Goal: Task Accomplishment & Management: Use online tool/utility

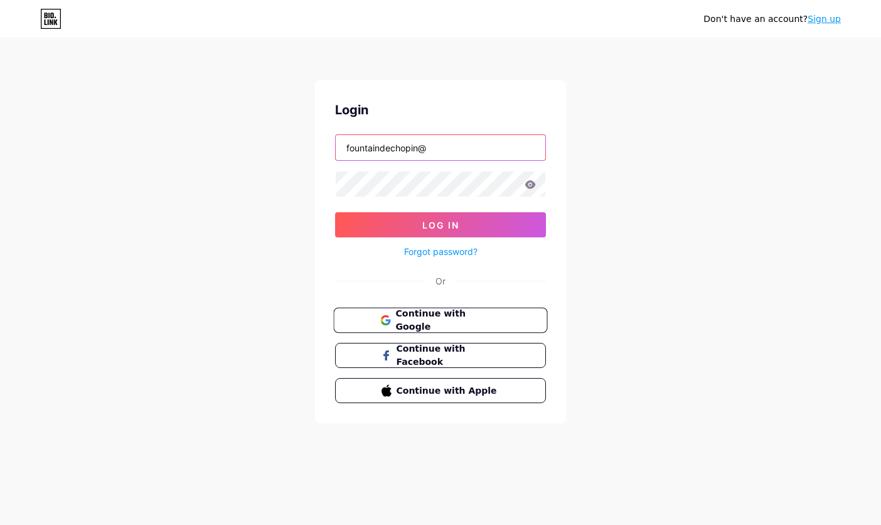
type input "fountaindechopin@"
click at [449, 324] on span "Continue with Google" at bounding box center [447, 320] width 105 height 27
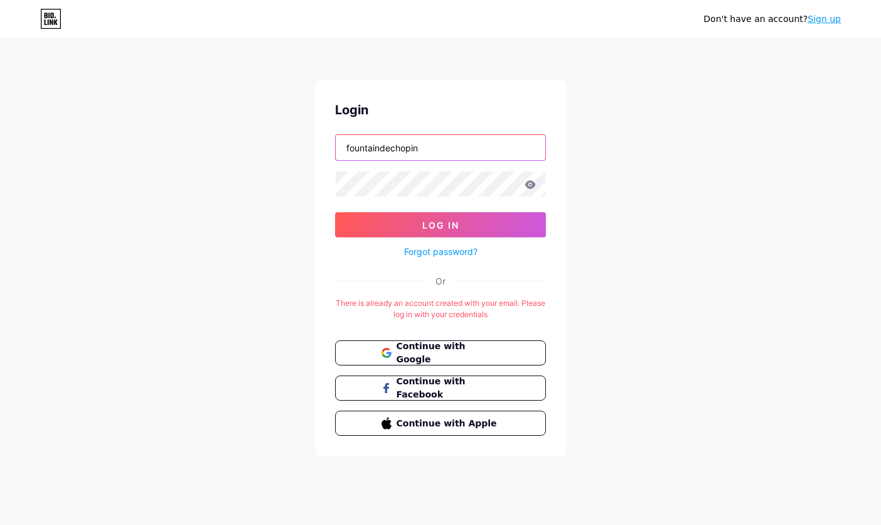
type input "fountaindechopin"
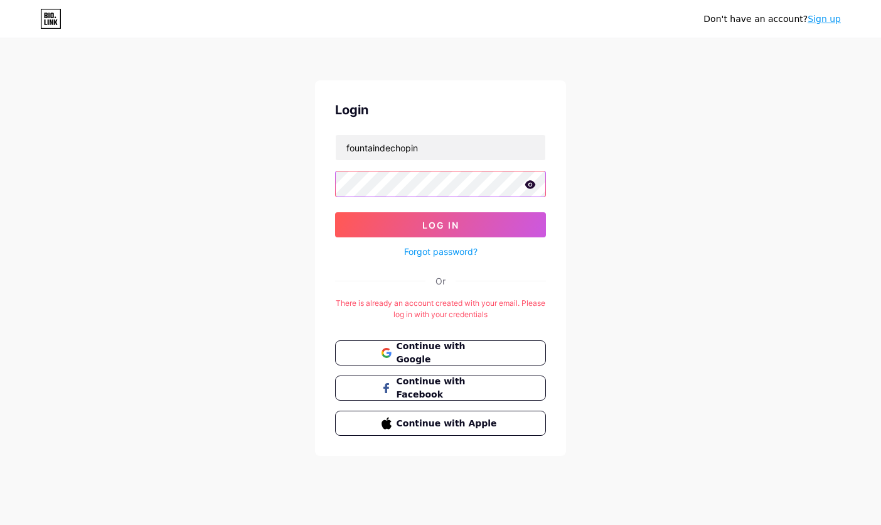
click at [441, 225] on button "Log In" at bounding box center [440, 224] width 211 height 25
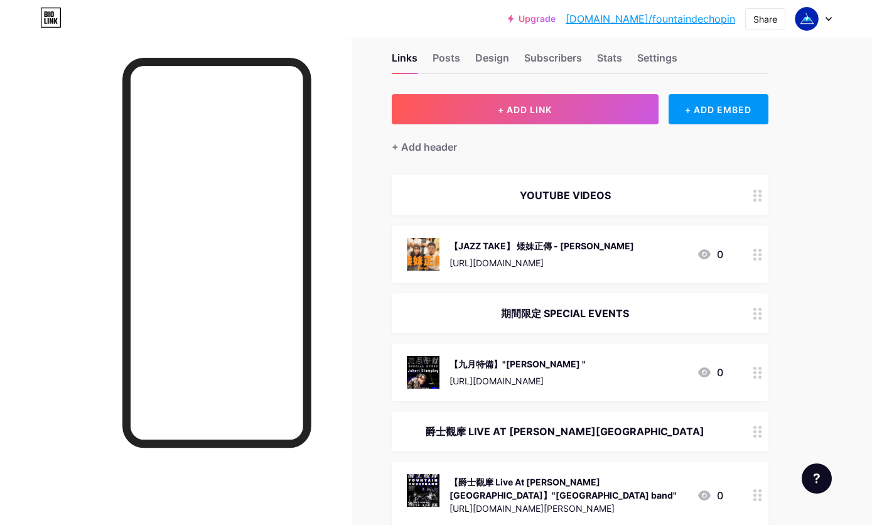
scroll to position [52, 0]
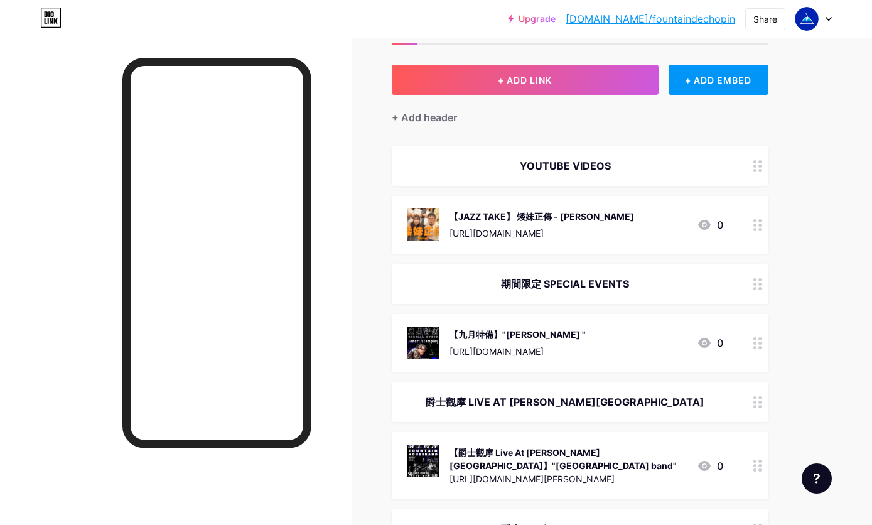
click at [483, 455] on div "【爵士觀摩 Live At [PERSON_NAME][GEOGRAPHIC_DATA]】"[GEOGRAPHIC_DATA] band"" at bounding box center [567, 459] width 237 height 26
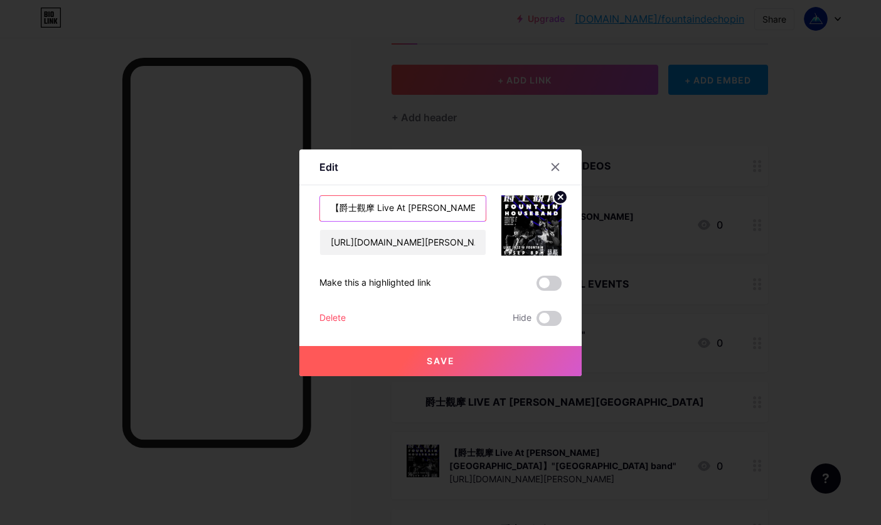
drag, startPoint x: 337, startPoint y: 210, endPoint x: 445, endPoint y: 208, distance: 107.9
click at [445, 208] on input "【爵士觀摩 Live At [PERSON_NAME][GEOGRAPHIC_DATA]】"[GEOGRAPHIC_DATA] band"" at bounding box center [403, 208] width 166 height 25
click at [702, 168] on div at bounding box center [440, 262] width 881 height 525
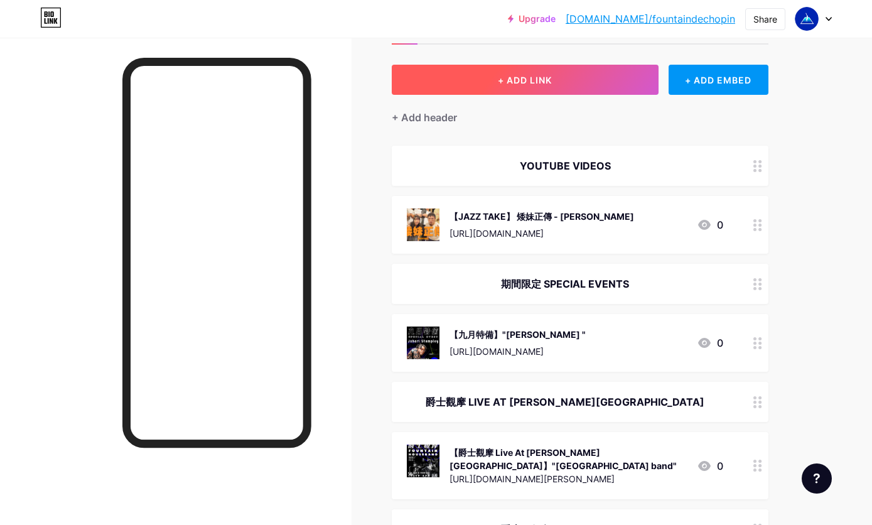
click at [540, 85] on span "+ ADD LINK" at bounding box center [525, 80] width 54 height 11
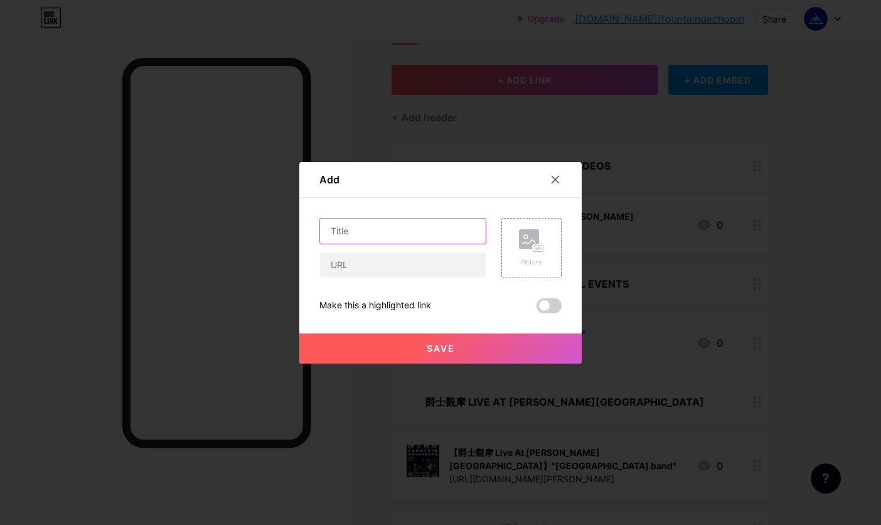
click at [351, 232] on input "text" at bounding box center [403, 230] width 166 height 25
paste input "爵士觀摩 Live At [PERSON_NAME][GEOGRAPHIC_DATA]】"
type input "爵士觀摩 Live At [PERSON_NAME][GEOGRAPHIC_DATA]】"
click at [521, 242] on rect at bounding box center [529, 239] width 20 height 20
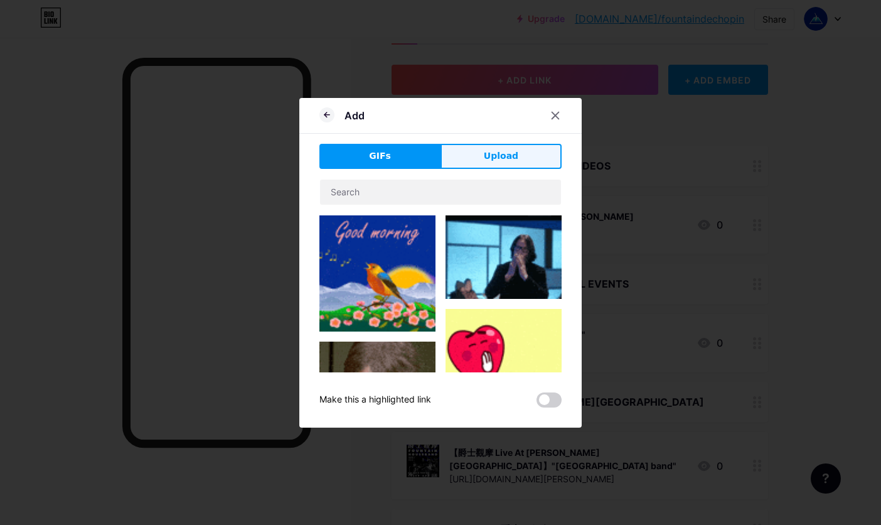
click at [498, 159] on span "Upload" at bounding box center [501, 155] width 35 height 13
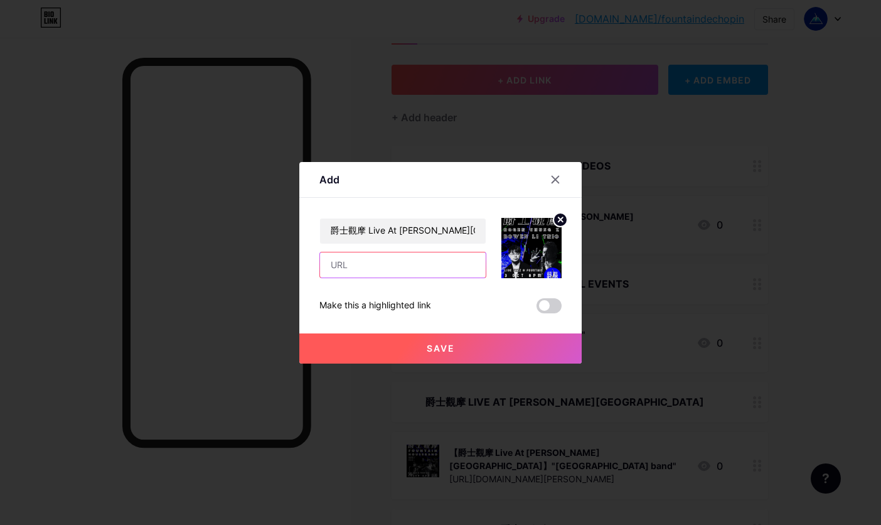
click at [412, 272] on input "text" at bounding box center [403, 264] width 166 height 25
paste input "[URL][DOMAIN_NAME][PERSON_NAME][PERSON_NAME]"
type input "[URL][DOMAIN_NAME][PERSON_NAME][PERSON_NAME]"
click at [449, 238] on input "爵士觀摩 Live At [PERSON_NAME][GEOGRAPHIC_DATA]】" at bounding box center [403, 230] width 166 height 25
paste input "[PERSON_NAME] x [PERSON_NAME] Trio"
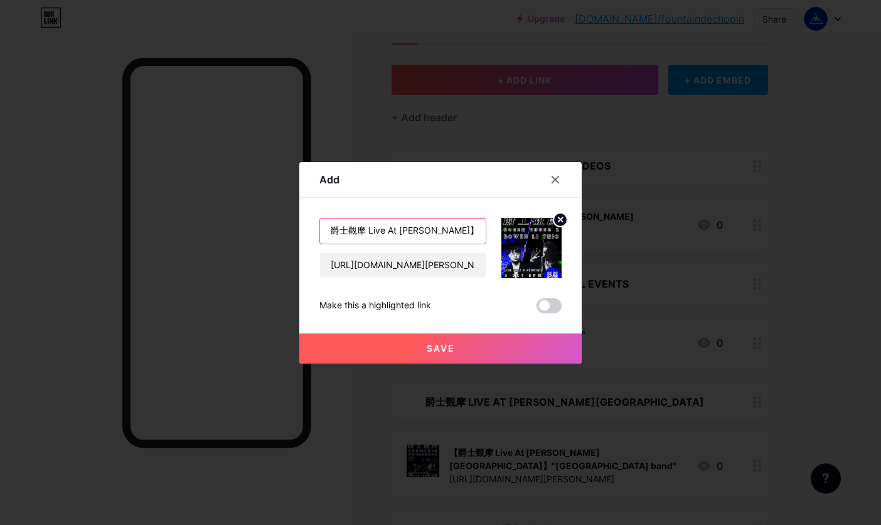
type input "爵士觀摩 Live At [PERSON_NAME]】[PERSON_NAME] x [PERSON_NAME] Trio"
click at [447, 348] on span "Save" at bounding box center [441, 348] width 28 height 11
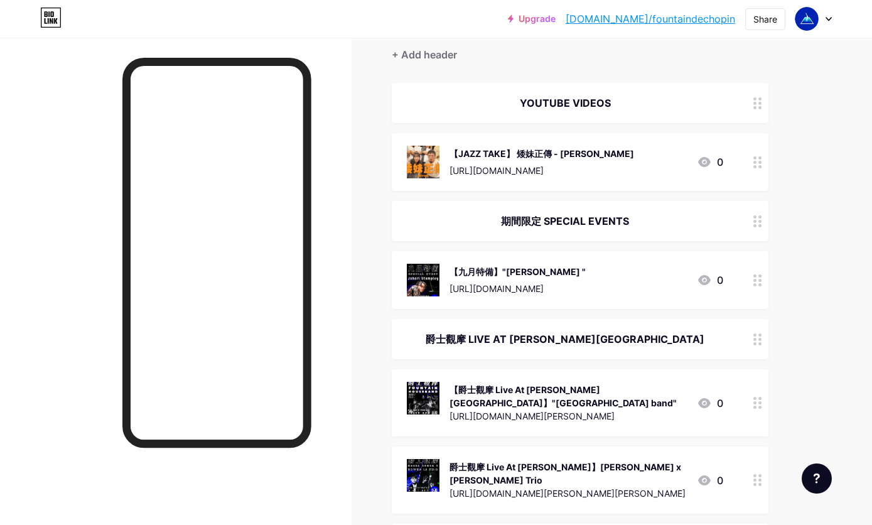
scroll to position [139, 0]
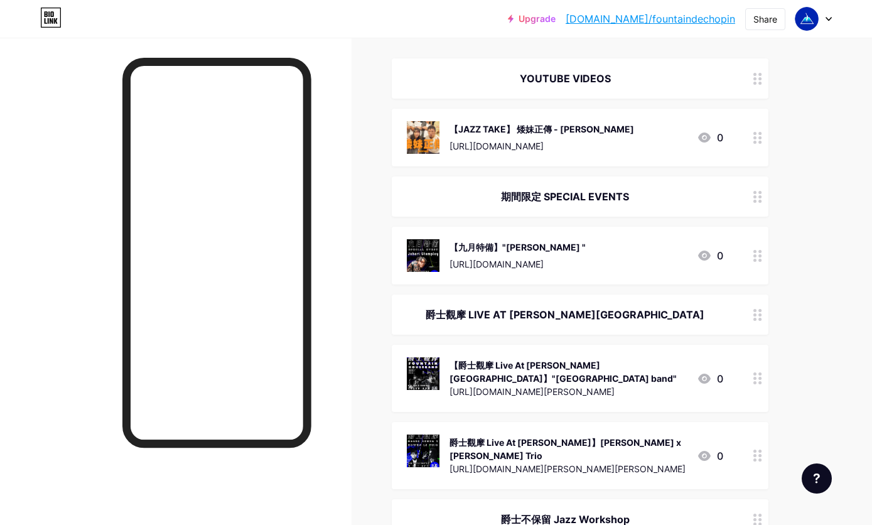
drag, startPoint x: 751, startPoint y: 373, endPoint x: 716, endPoint y: 375, distance: 34.6
click at [716, 375] on div "【爵士觀摩 Live At [PERSON_NAME][GEOGRAPHIC_DATA]】"[GEOGRAPHIC_DATA] band" [URL][DOM…" at bounding box center [580, 378] width 377 height 67
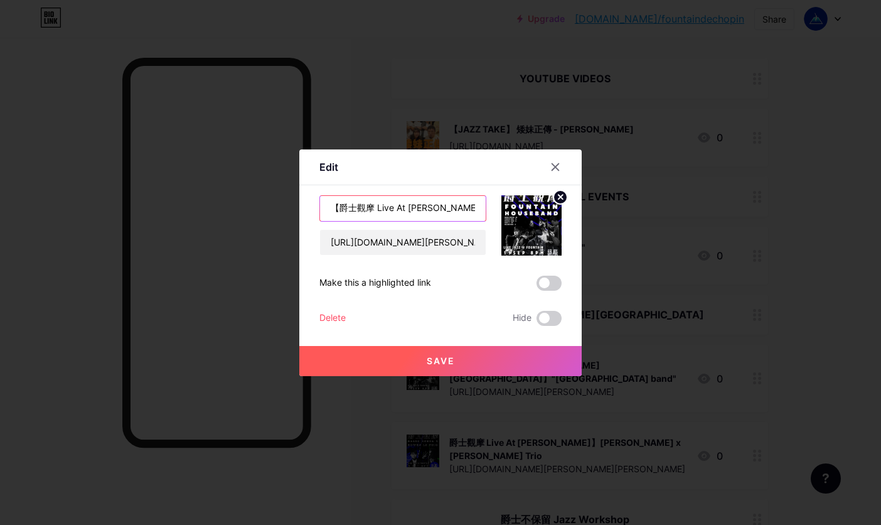
drag, startPoint x: 350, startPoint y: 206, endPoint x: 440, endPoint y: 205, distance: 90.4
click at [444, 205] on input "【爵士觀摩 Live At [PERSON_NAME][GEOGRAPHIC_DATA]】"[GEOGRAPHIC_DATA] band"" at bounding box center [403, 208] width 166 height 25
click at [444, 207] on input "【爵士觀摩 Live At [PERSON_NAME][GEOGRAPHIC_DATA]】"[GEOGRAPHIC_DATA] band"" at bounding box center [403, 208] width 166 height 25
drag, startPoint x: 444, startPoint y: 208, endPoint x: 349, endPoint y: 208, distance: 94.8
click at [377, 208] on input "【爵士觀摩 Live At [PERSON_NAME][GEOGRAPHIC_DATA]】"[GEOGRAPHIC_DATA] band"" at bounding box center [403, 208] width 166 height 25
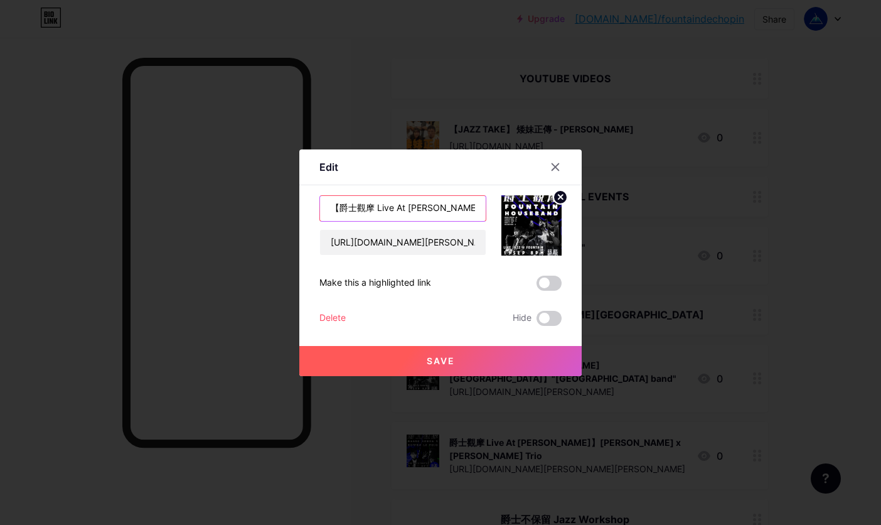
drag, startPoint x: 333, startPoint y: 207, endPoint x: 430, endPoint y: 210, distance: 97.9
click at [446, 208] on input "【爵士觀摩 Live At [PERSON_NAME][GEOGRAPHIC_DATA]】"[GEOGRAPHIC_DATA] band"" at bounding box center [403, 208] width 166 height 25
click at [551, 169] on icon at bounding box center [555, 167] width 10 height 10
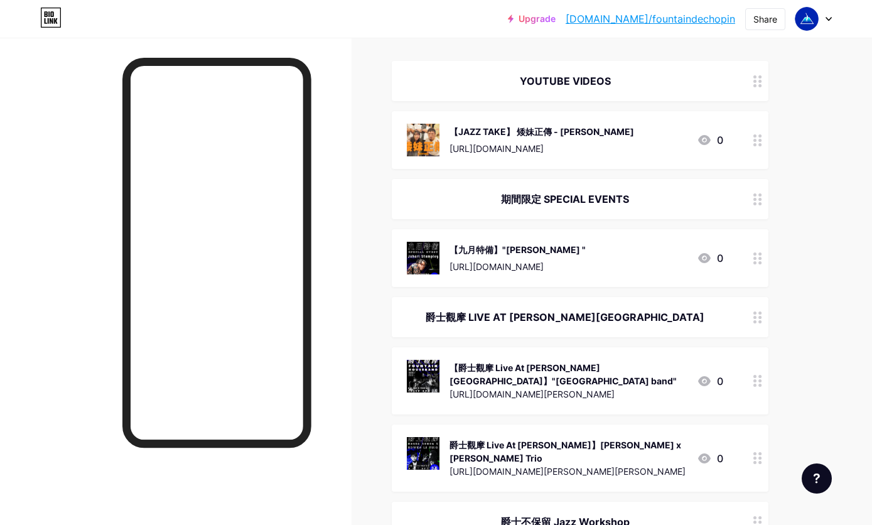
scroll to position [0, 0]
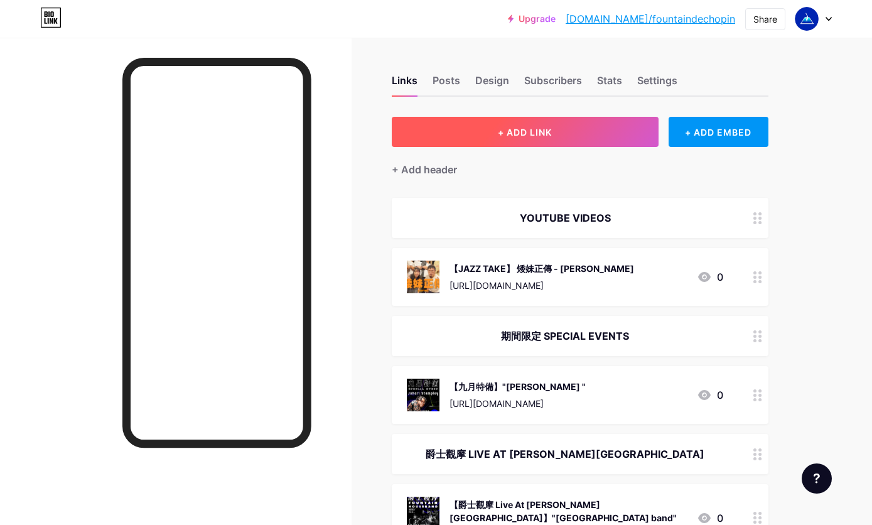
click at [555, 127] on button "+ ADD LINK" at bounding box center [525, 132] width 267 height 30
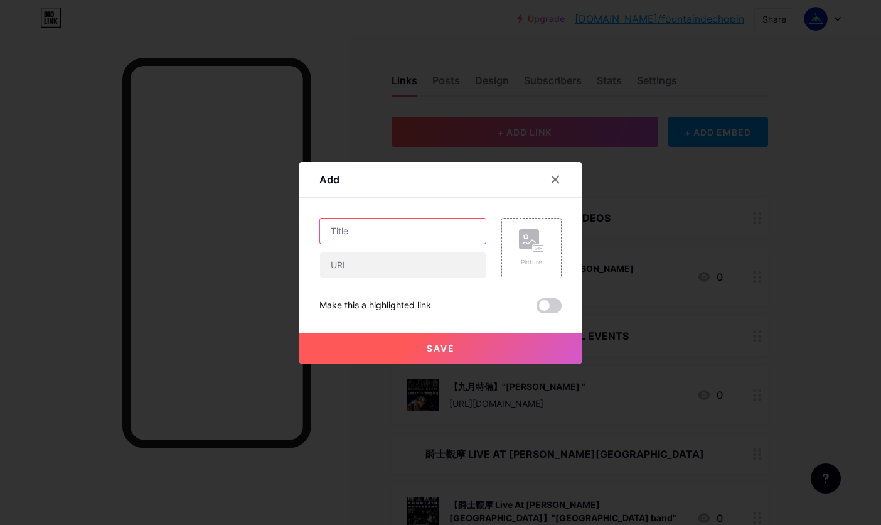
click at [378, 230] on input "text" at bounding box center [403, 230] width 166 height 25
paste input "【爵士觀摩 Live At [PERSON_NAME][GEOGRAPHIC_DATA]】"
paste input "[PERSON_NAME] x [PERSON_NAME] Quartet - A night of timeless sounds"
type input "【爵士觀摩 Live At [PERSON_NAME]】[PERSON_NAME] x [PERSON_NAME] Quartet - A night of …"
click at [526, 253] on div "Picture" at bounding box center [531, 248] width 25 height 38
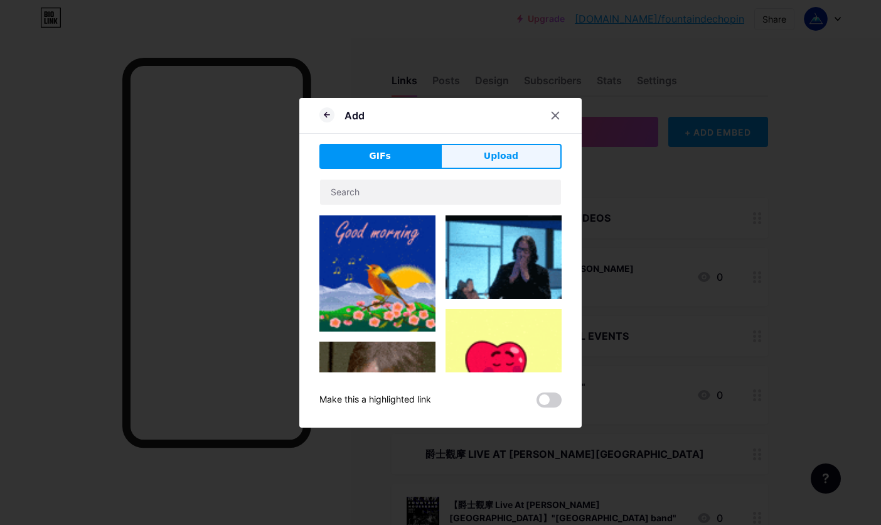
click at [526, 164] on button "Upload" at bounding box center [501, 156] width 121 height 25
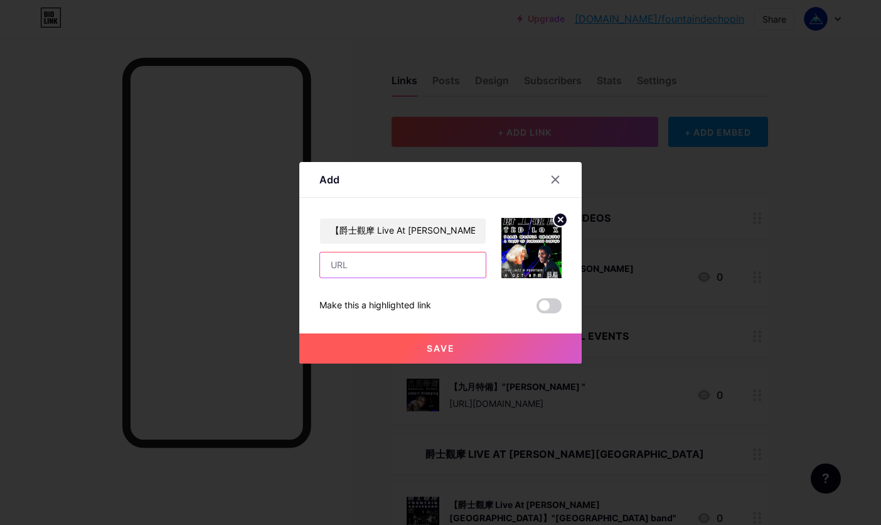
click at [409, 264] on input "text" at bounding box center [403, 264] width 166 height 25
paste input "[URL][DOMAIN_NAME][PERSON_NAME][PERSON_NAME]"
type input "[URL][DOMAIN_NAME][PERSON_NAME][PERSON_NAME]"
click at [417, 352] on button "Save" at bounding box center [440, 348] width 282 height 30
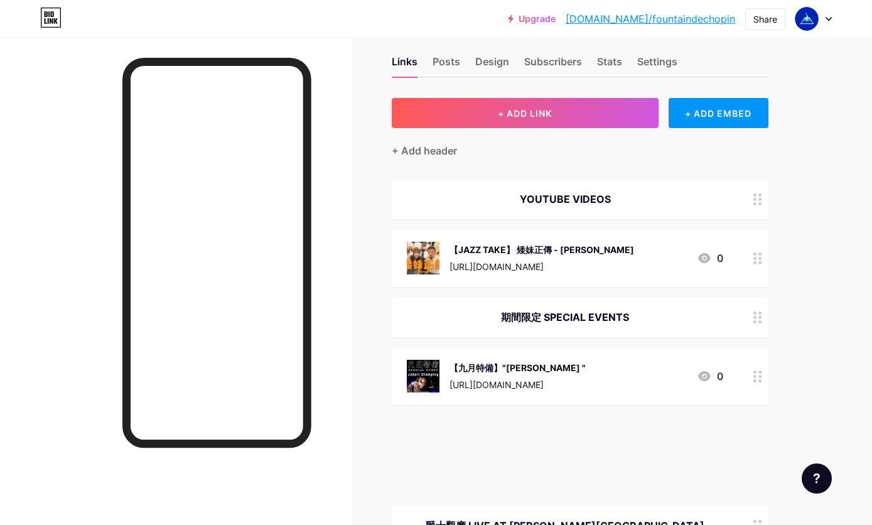
scroll to position [351, 0]
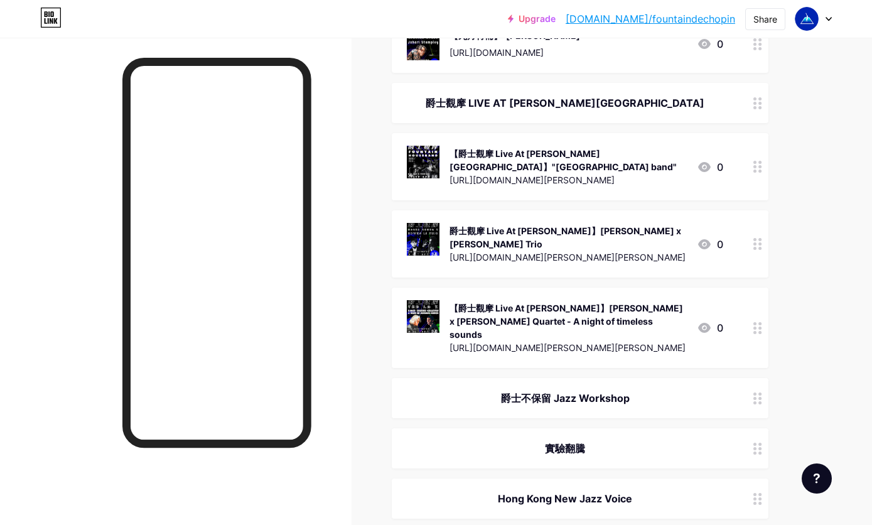
click at [489, 301] on div "【爵士觀摩 Live At [PERSON_NAME]】[PERSON_NAME] x [PERSON_NAME] Quartet - A night of …" at bounding box center [567, 321] width 237 height 40
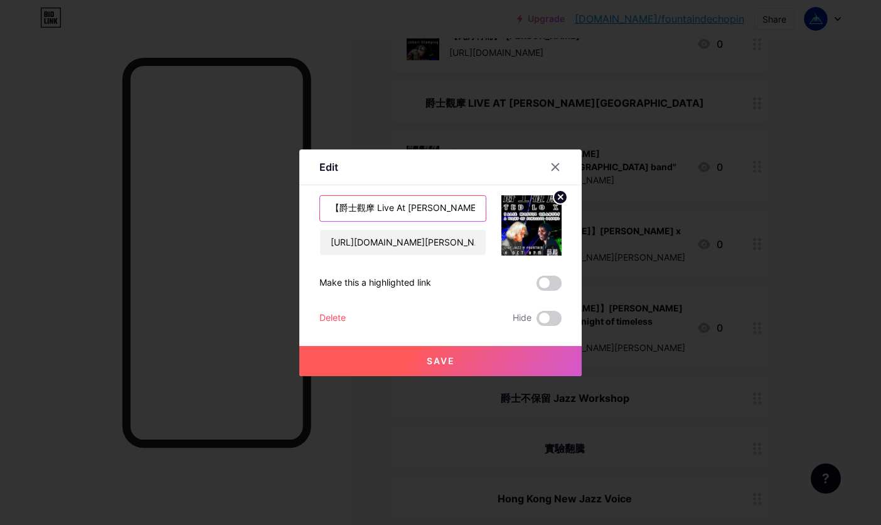
drag, startPoint x: 336, startPoint y: 209, endPoint x: 447, endPoint y: 206, distance: 110.5
click at [447, 206] on input "【爵士觀摩 Live At [PERSON_NAME]】[PERSON_NAME] x [PERSON_NAME] Quartet - A night of …" at bounding box center [403, 208] width 166 height 25
click at [445, 208] on input "【爵士觀摩 Live At [PERSON_NAME]】[PERSON_NAME] x [PERSON_NAME] Quartet - A night of …" at bounding box center [403, 208] width 166 height 25
drag, startPoint x: 446, startPoint y: 208, endPoint x: 320, endPoint y: 208, distance: 125.5
click at [320, 208] on input "【爵士觀摩 Live At [PERSON_NAME]】[PERSON_NAME] x [PERSON_NAME] Quartet - A night of …" at bounding box center [403, 208] width 166 height 25
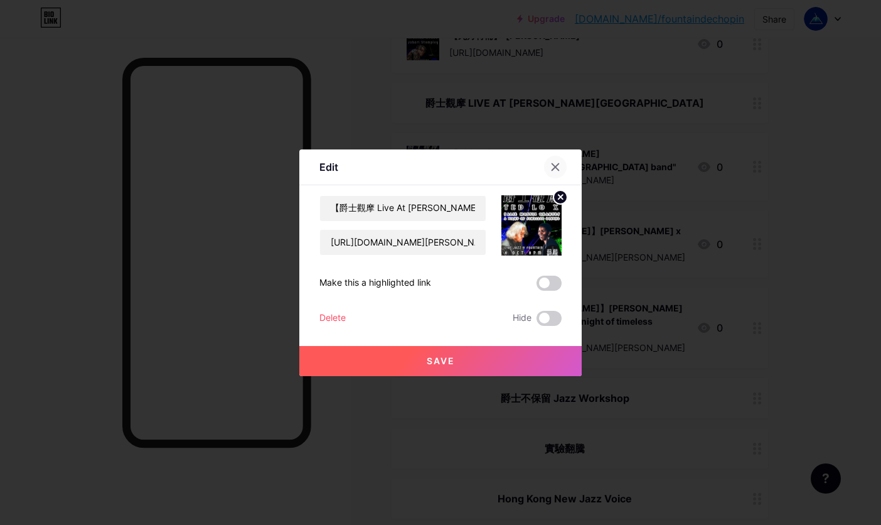
click at [555, 169] on icon at bounding box center [555, 167] width 10 height 10
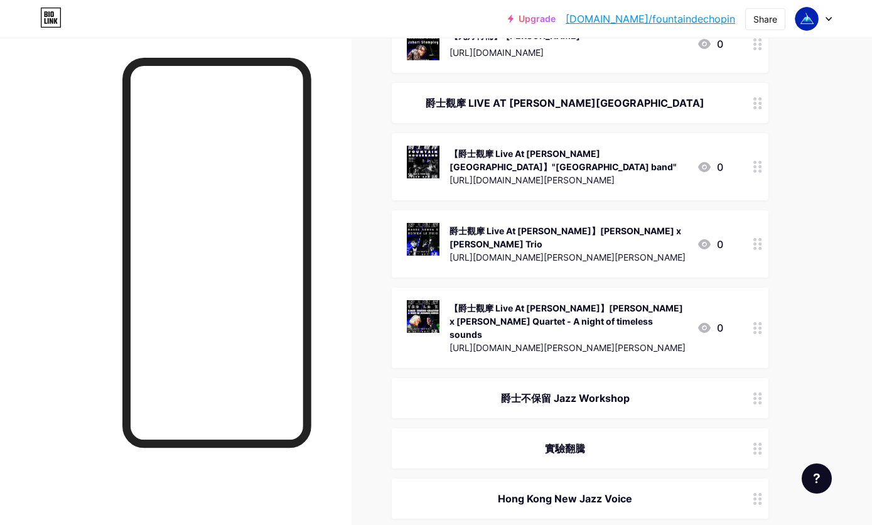
scroll to position [0, 0]
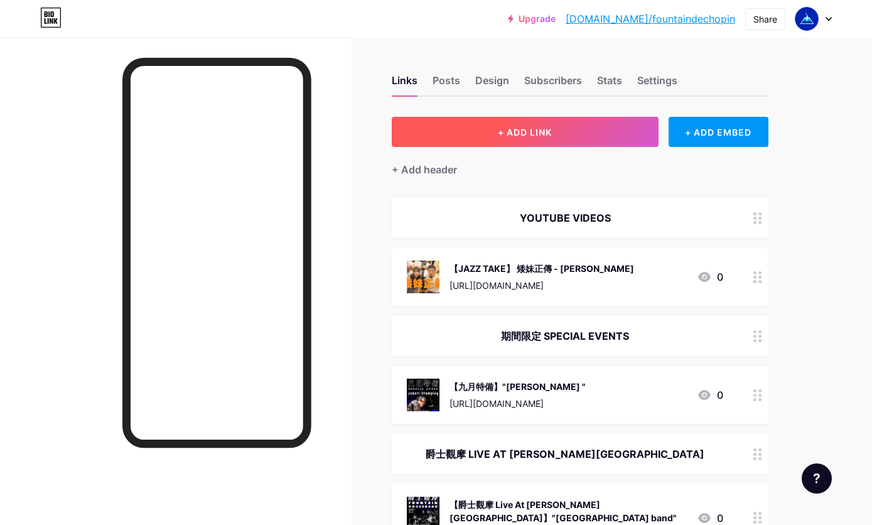
click at [594, 132] on button "+ ADD LINK" at bounding box center [525, 132] width 267 height 30
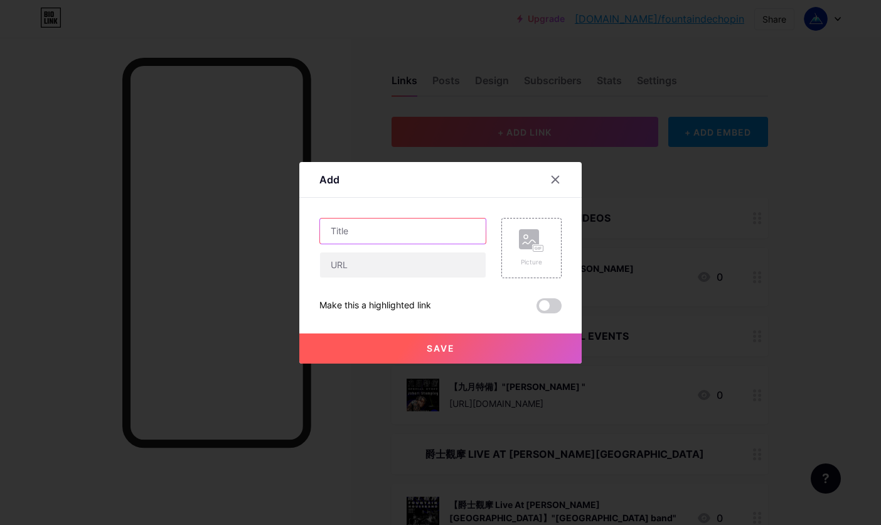
click at [410, 235] on input "text" at bounding box center [403, 230] width 166 height 25
paste input "【爵士觀摩 Live At [PERSON_NAME][GEOGRAPHIC_DATA]】"
paste input "[PERSON_NAME] Group"
type input "【爵士觀摩 Live At [PERSON_NAME]】[PERSON_NAME] Group"
click at [525, 252] on div "Picture" at bounding box center [531, 248] width 25 height 38
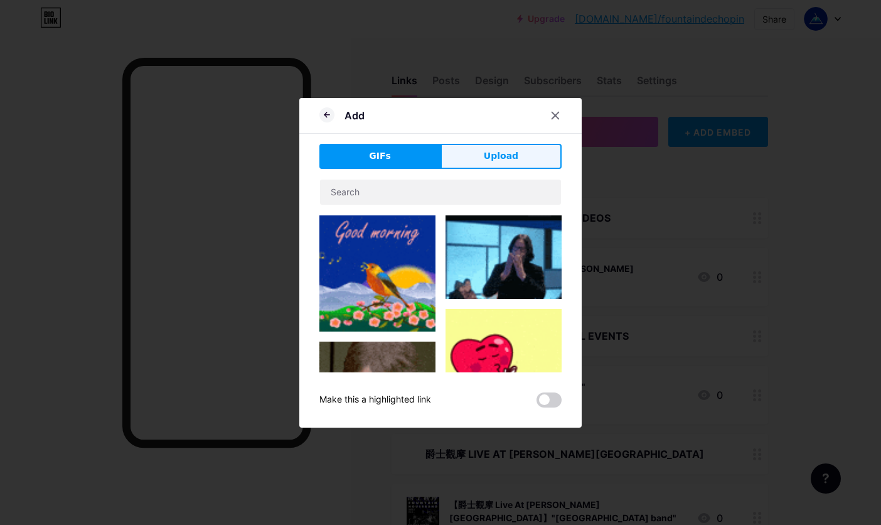
click at [526, 164] on button "Upload" at bounding box center [501, 156] width 121 height 25
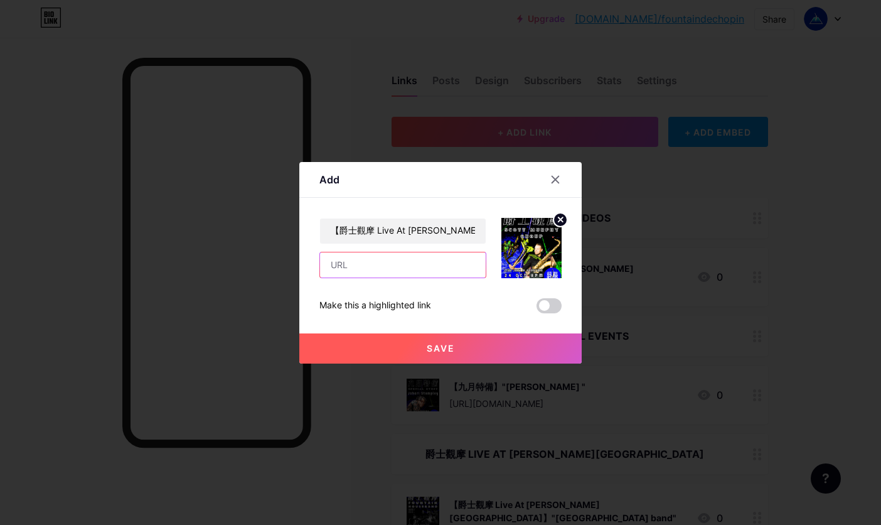
click at [400, 268] on input "text" at bounding box center [403, 264] width 166 height 25
paste input "[URL][DOMAIN_NAME][PERSON_NAME][PERSON_NAME]"
type input "[URL][DOMAIN_NAME][PERSON_NAME][PERSON_NAME]"
click at [420, 344] on button "Save" at bounding box center [440, 348] width 282 height 30
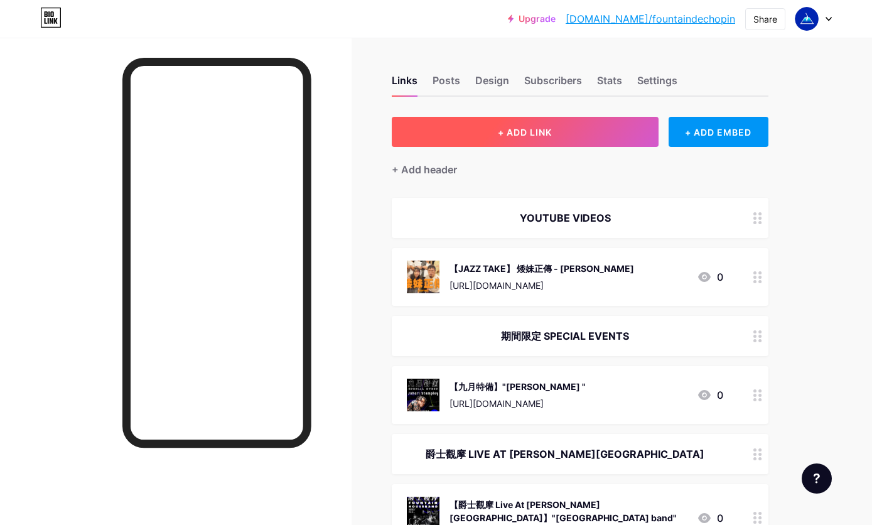
click at [565, 129] on button "+ ADD LINK" at bounding box center [525, 132] width 267 height 30
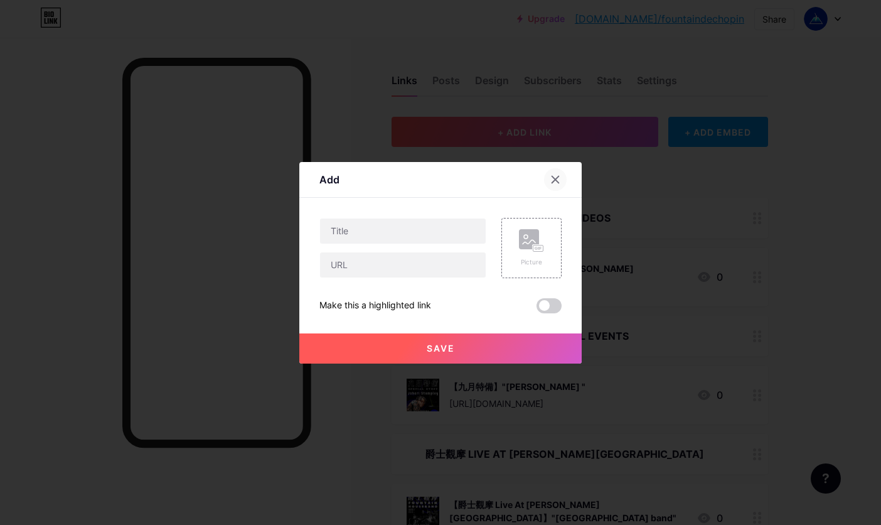
click at [553, 182] on icon at bounding box center [555, 179] width 7 height 7
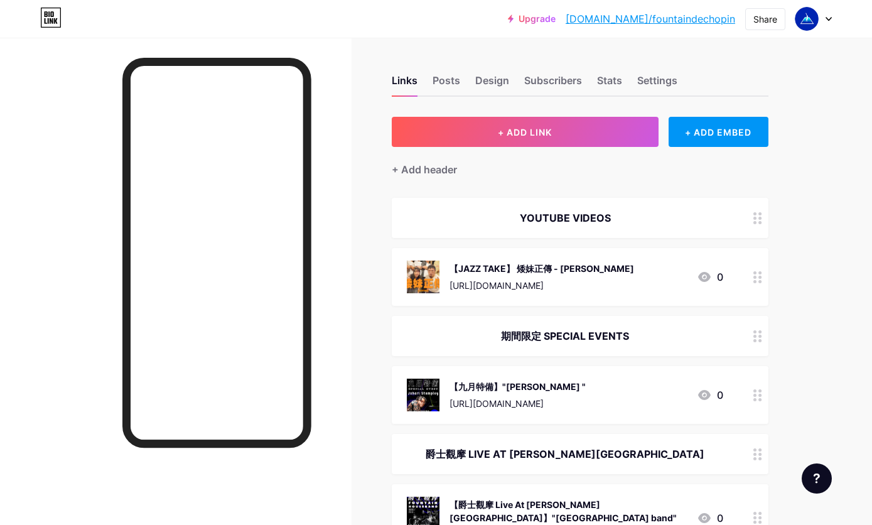
scroll to position [341, 0]
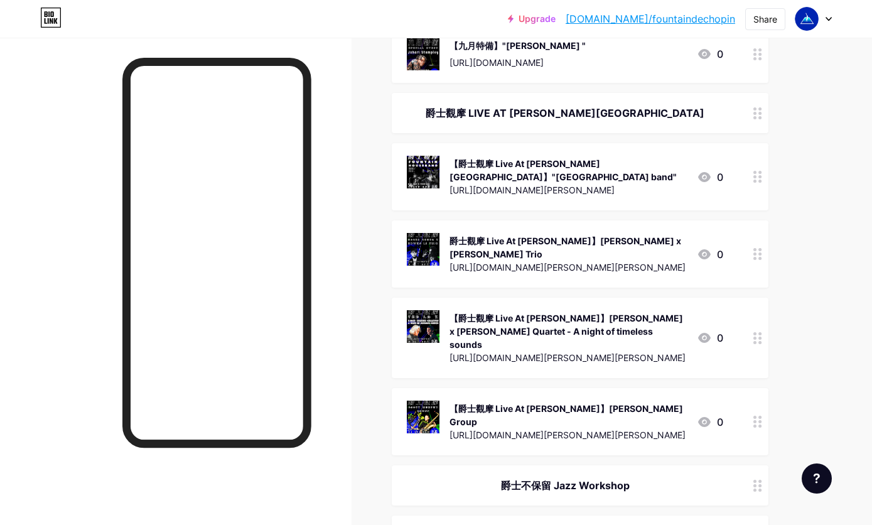
click at [514, 311] on div "【爵士觀摩 Live At [PERSON_NAME]】[PERSON_NAME] x [PERSON_NAME] Quartet - A night of …" at bounding box center [567, 331] width 237 height 40
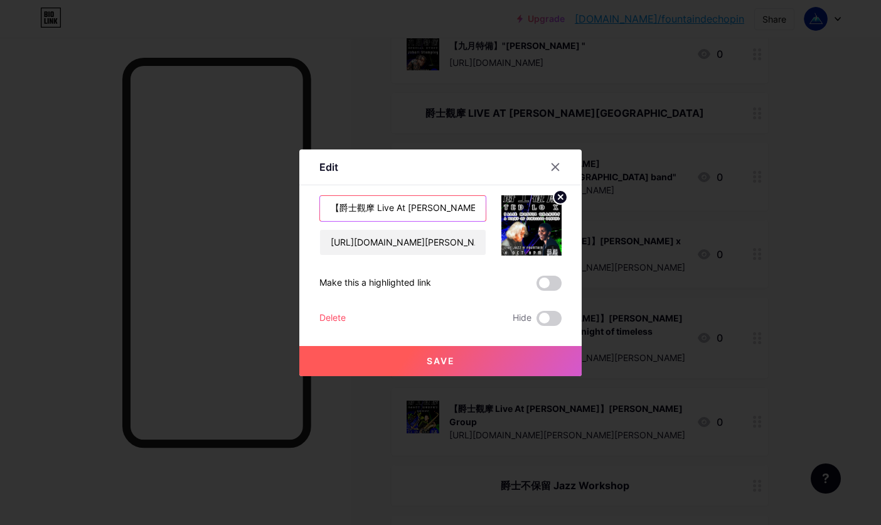
drag, startPoint x: 338, startPoint y: 206, endPoint x: 437, endPoint y: 208, distance: 99.8
click at [445, 205] on input "【爵士觀摩 Live At [PERSON_NAME]】[PERSON_NAME] x [PERSON_NAME] Quartet - A night of …" at bounding box center [403, 208] width 166 height 25
click at [687, 156] on div at bounding box center [440, 262] width 881 height 525
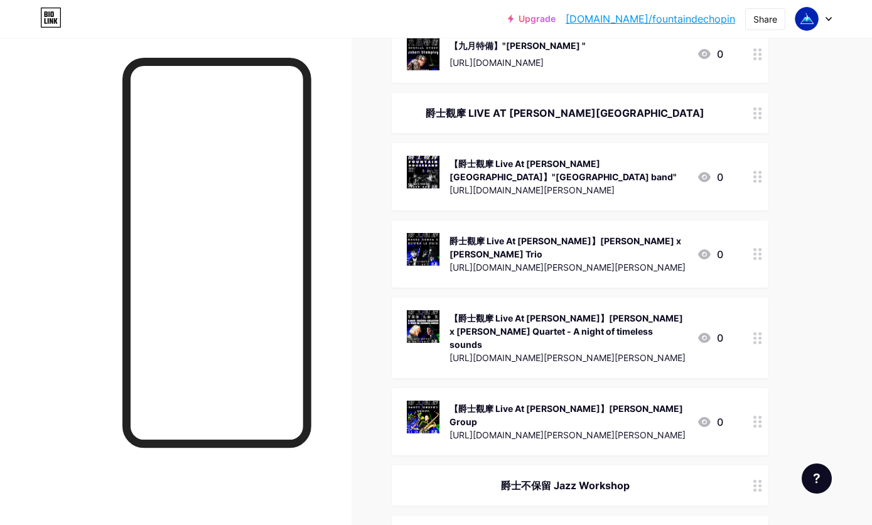
scroll to position [0, 0]
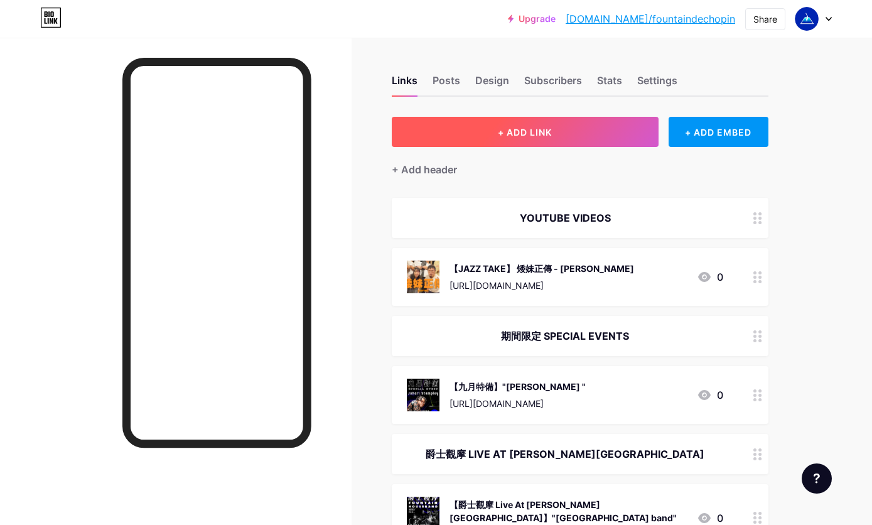
click at [596, 136] on button "+ ADD LINK" at bounding box center [525, 132] width 267 height 30
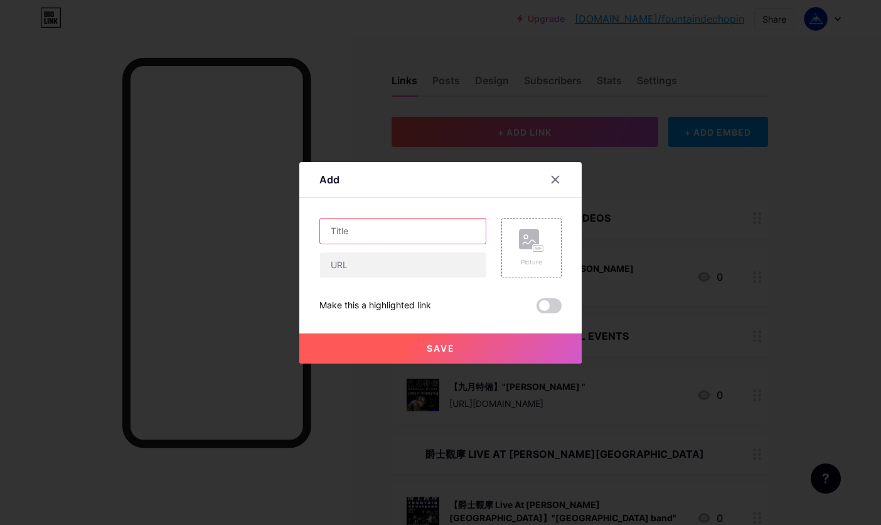
click at [408, 221] on input "text" at bounding box center [403, 230] width 166 height 25
paste input "【爵士觀摩 Live At [PERSON_NAME][GEOGRAPHIC_DATA]】"
paste input "江左四重奏 Jiangzuo Quartet"
type input "【爵士觀摩 Live At [PERSON_NAME]】江左四重奏 Jiangzuo Quartet"
click at [430, 265] on input "text" at bounding box center [403, 264] width 166 height 25
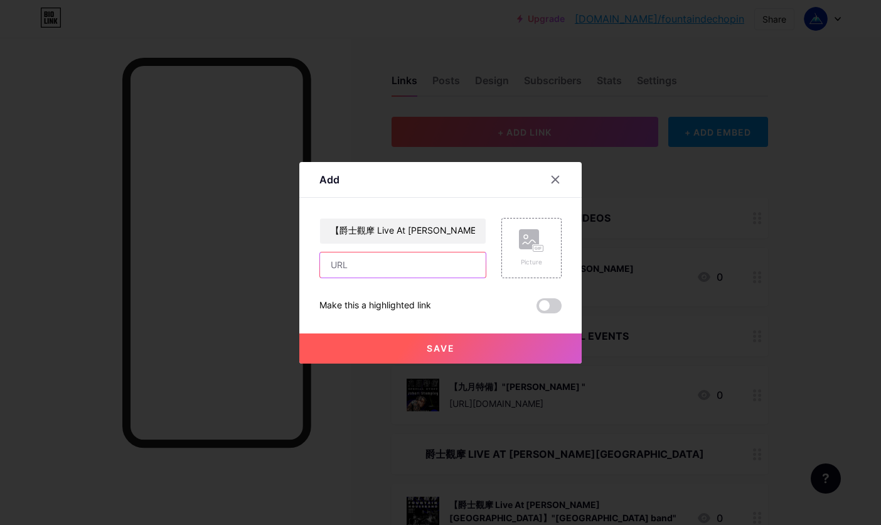
paste input "[URL][DOMAIN_NAME][PERSON_NAME]"
type input "[URL][DOMAIN_NAME][PERSON_NAME]"
click at [533, 243] on rect at bounding box center [529, 239] width 20 height 20
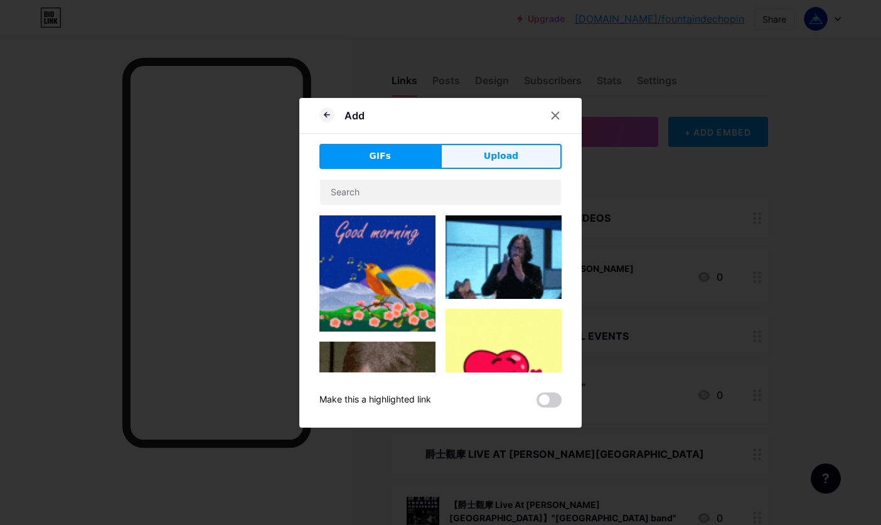
click at [471, 146] on button "Upload" at bounding box center [501, 156] width 121 height 25
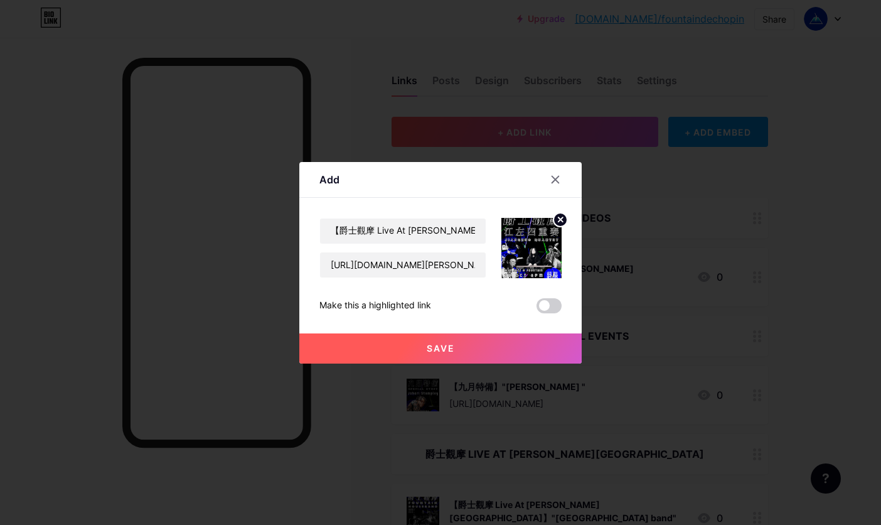
click at [409, 348] on button "Save" at bounding box center [440, 348] width 282 height 30
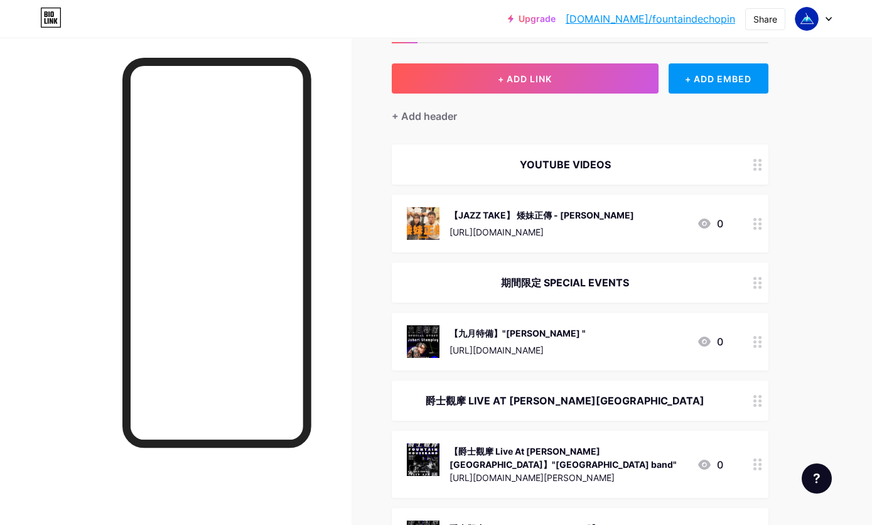
scroll to position [26, 0]
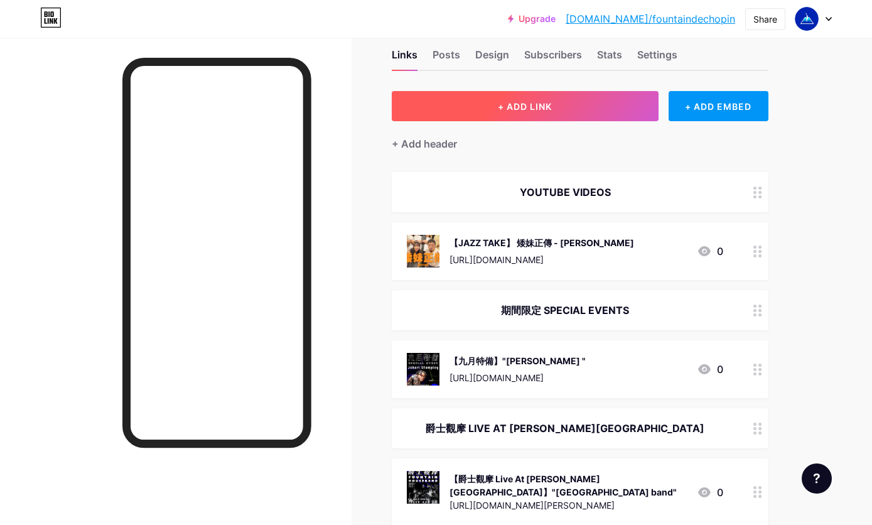
click at [545, 104] on span "+ ADD LINK" at bounding box center [525, 106] width 54 height 11
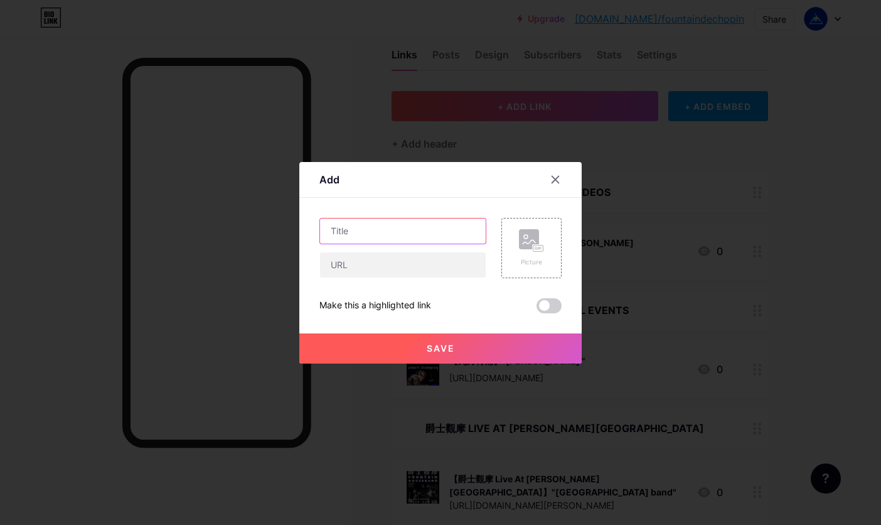
click at [391, 235] on input "text" at bounding box center [403, 230] width 166 height 25
click at [379, 267] on input "text" at bounding box center [403, 264] width 166 height 25
paste input "[URL][DOMAIN_NAME][PERSON_NAME]"
type input "[URL][DOMAIN_NAME][PERSON_NAME]"
click at [393, 228] on input "text" at bounding box center [403, 230] width 166 height 25
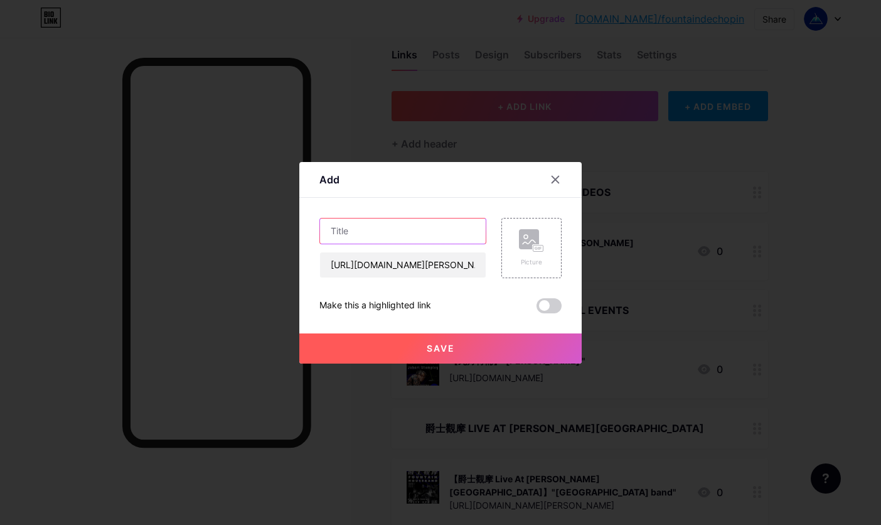
paste input "【爵士觀摩 Live At [PERSON_NAME]】"[PERSON_NAME] Quartet""
click at [404, 230] on input "【爵士觀摩 Live At [PERSON_NAME]】"[PERSON_NAME] Quartet"" at bounding box center [403, 230] width 166 height 25
type input "【爵士觀摩 Live At [PERSON_NAME]】[PERSON_NAME] Quartet"
click at [532, 239] on rect at bounding box center [529, 239] width 20 height 20
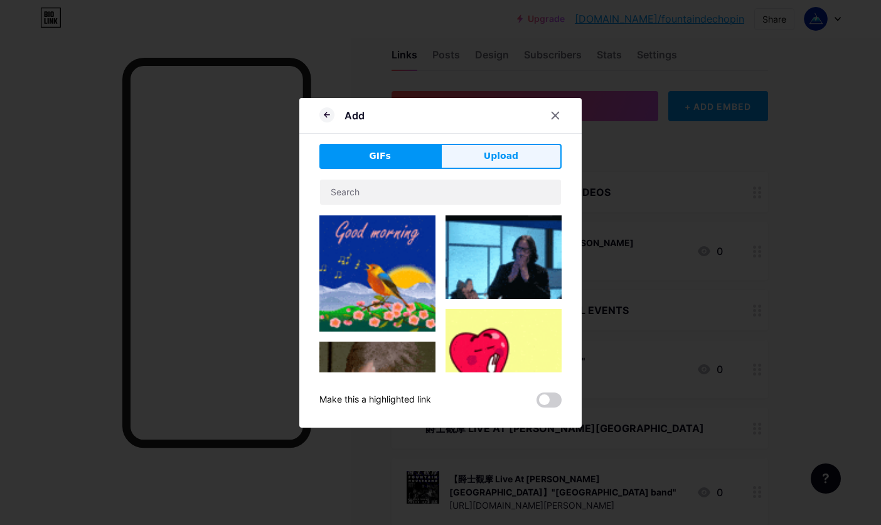
click at [526, 159] on button "Upload" at bounding box center [501, 156] width 121 height 25
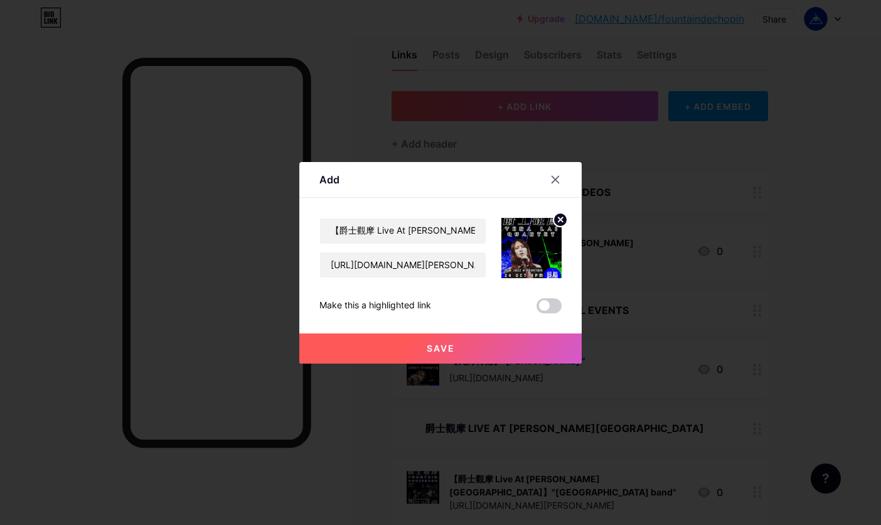
click at [462, 346] on button "Save" at bounding box center [440, 348] width 282 height 30
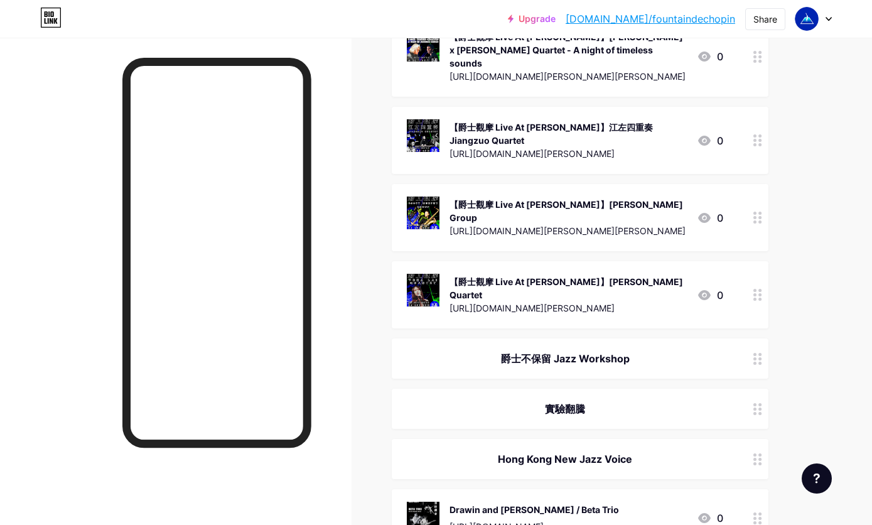
scroll to position [753, 0]
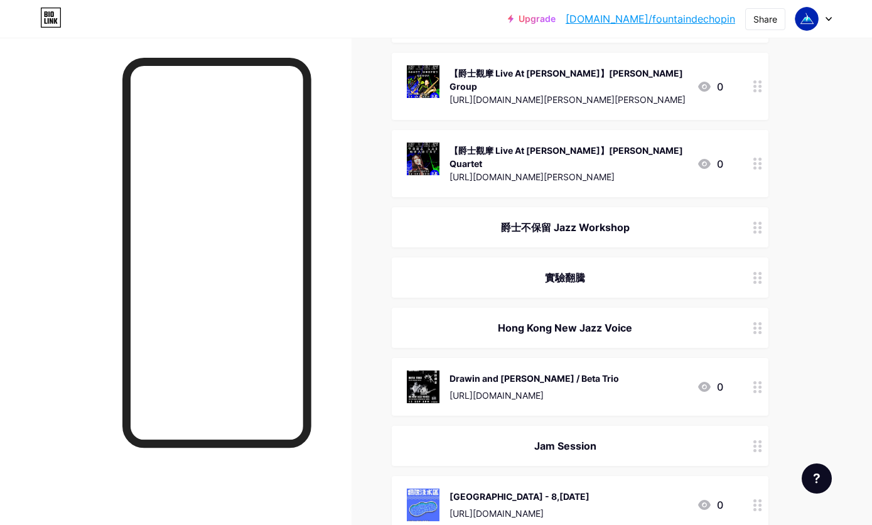
click at [530, 371] on div "Drawin and [PERSON_NAME] / Beta Trio" at bounding box center [533, 377] width 169 height 13
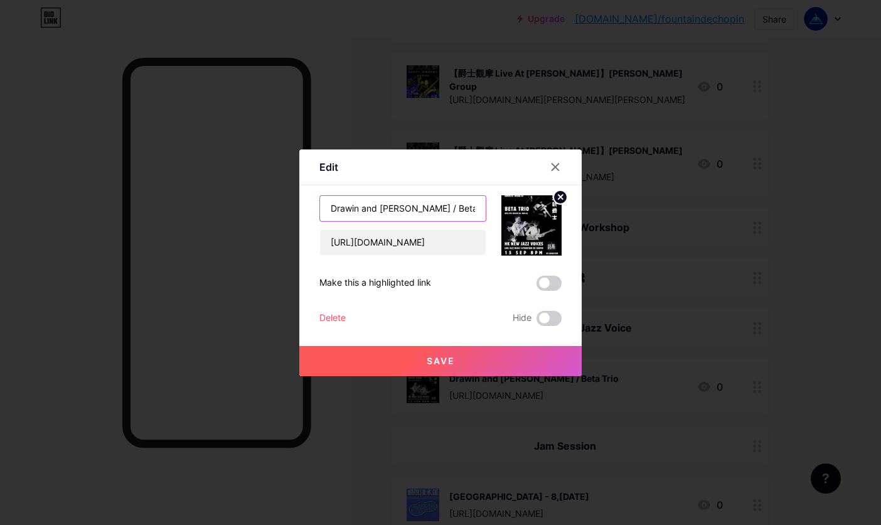
drag, startPoint x: 383, startPoint y: 213, endPoint x: 270, endPoint y: 206, distance: 113.2
click at [270, 206] on div "Edit Content YouTube Play YouTube video without leaving your page. ADD Vimeo Pl…" at bounding box center [440, 262] width 881 height 525
click at [562, 196] on circle at bounding box center [560, 197] width 14 height 14
click at [534, 225] on rect at bounding box center [538, 225] width 10 height 6
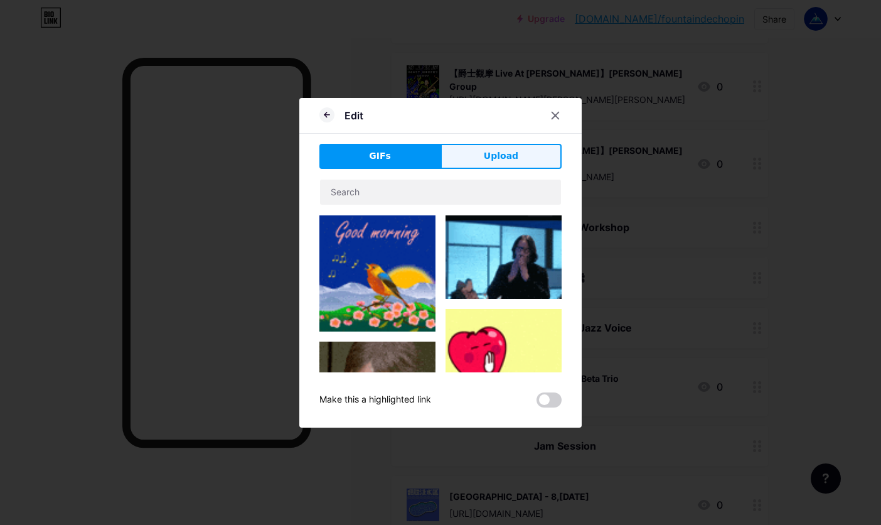
click at [498, 161] on span "Upload" at bounding box center [501, 155] width 35 height 13
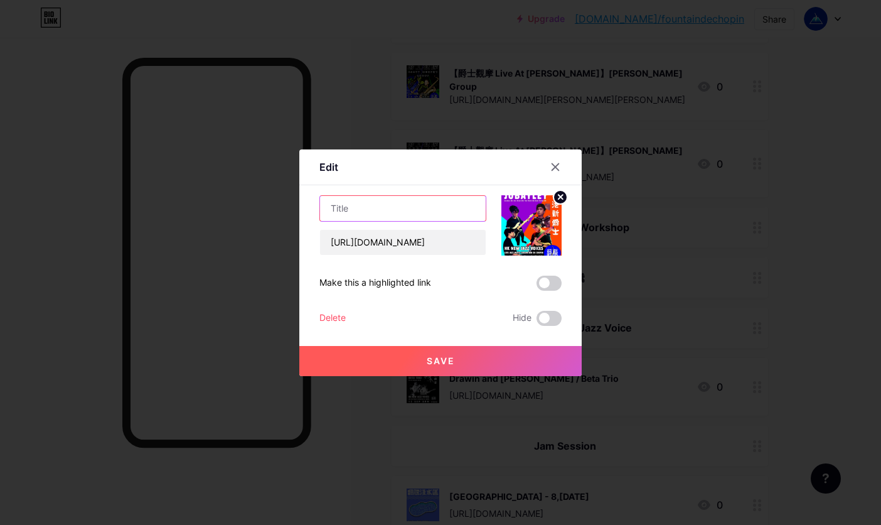
click at [395, 208] on input "text" at bounding box center [403, 208] width 166 height 25
paste input "Jobayley"
type input "Jobayley"
click at [458, 361] on button "Save" at bounding box center [440, 361] width 282 height 30
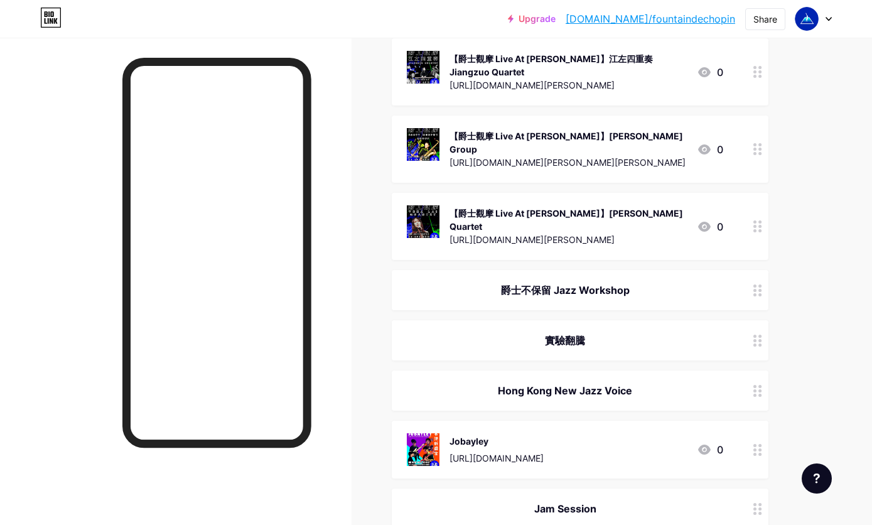
scroll to position [715, 0]
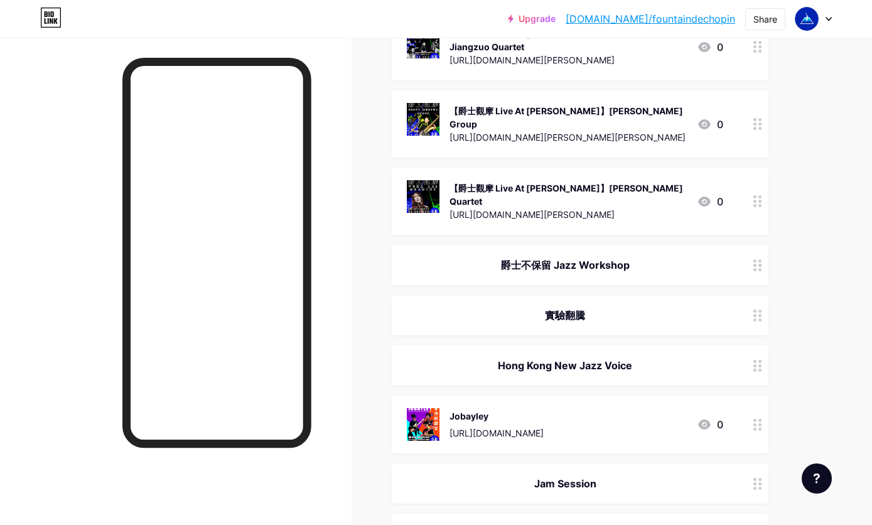
drag, startPoint x: 537, startPoint y: 386, endPoint x: 535, endPoint y: 377, distance: 8.9
click at [535, 426] on div "[URL][DOMAIN_NAME]" at bounding box center [496, 432] width 94 height 13
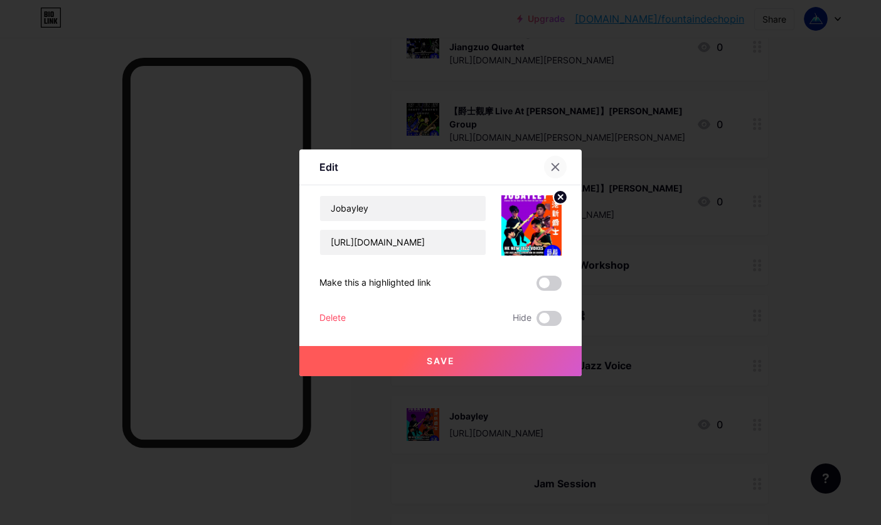
click at [557, 164] on icon at bounding box center [555, 167] width 10 height 10
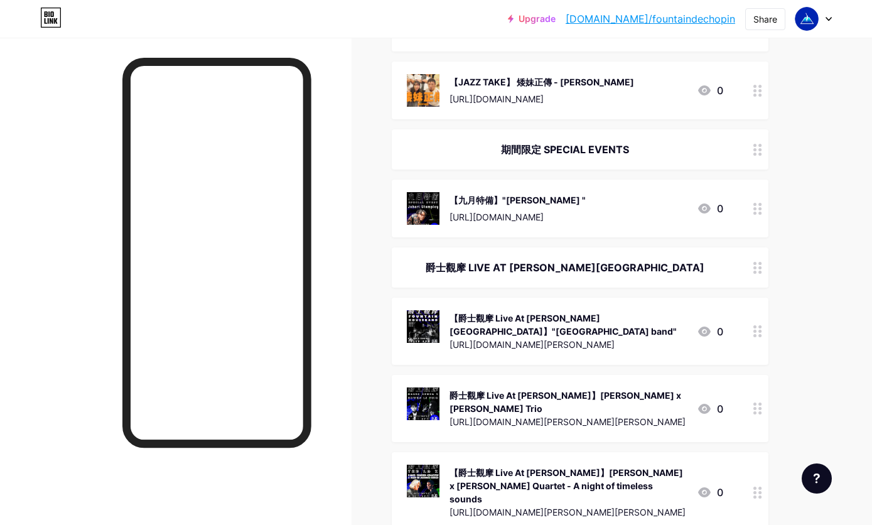
scroll to position [0, 0]
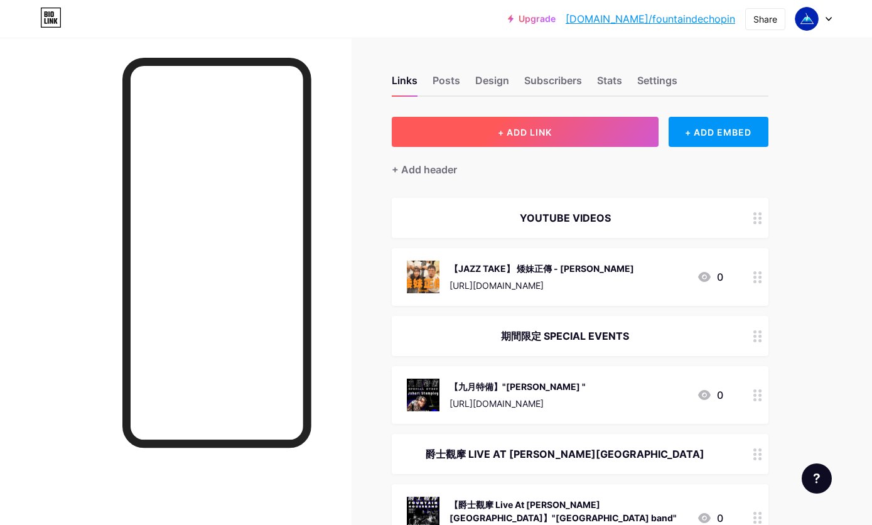
click at [532, 124] on button "+ ADD LINK" at bounding box center [525, 132] width 267 height 30
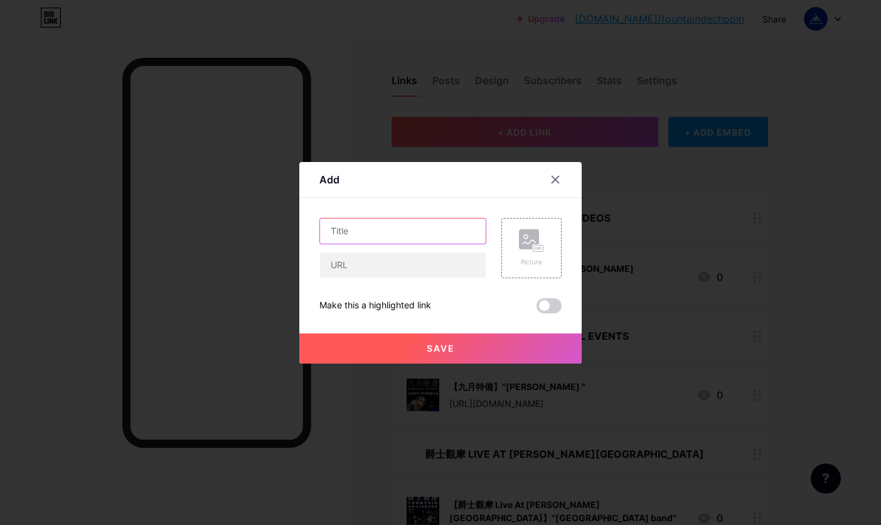
click at [369, 238] on input "text" at bounding box center [403, 230] width 166 height 25
paste input "Jobayley"
type input "Jobayley"
drag, startPoint x: 348, startPoint y: 233, endPoint x: 289, endPoint y: 233, distance: 58.4
click at [289, 233] on div "Add Content YouTube Play YouTube video without leaving your page. ADD Vimeo Pla…" at bounding box center [440, 262] width 881 height 525
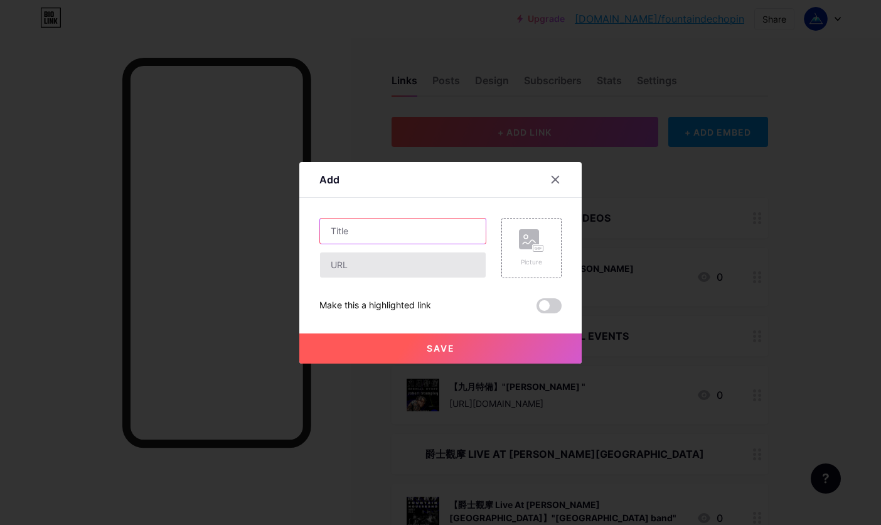
paste input "Platonic Love"
type input "Platonic Love"
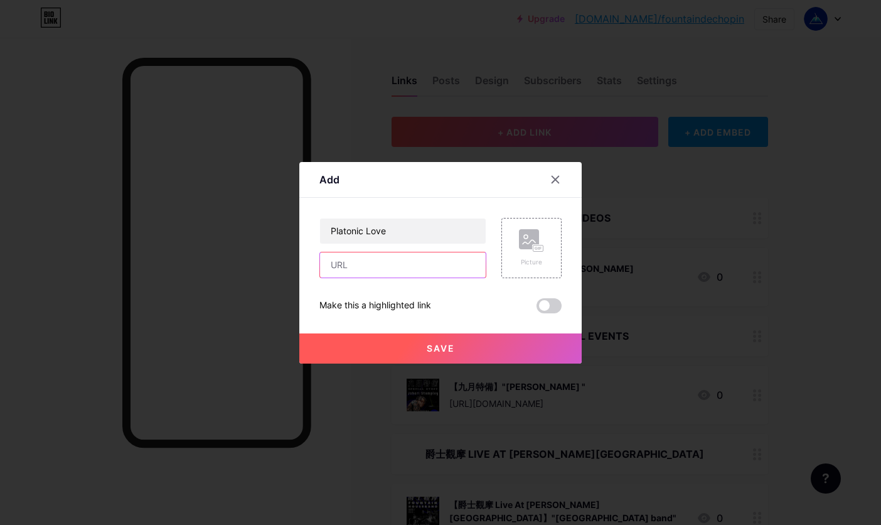
click at [440, 273] on input "text" at bounding box center [403, 264] width 166 height 25
paste input "[URL][DOMAIN_NAME]"
type input "[URL][DOMAIN_NAME]"
click at [527, 259] on div "Picture" at bounding box center [531, 261] width 25 height 9
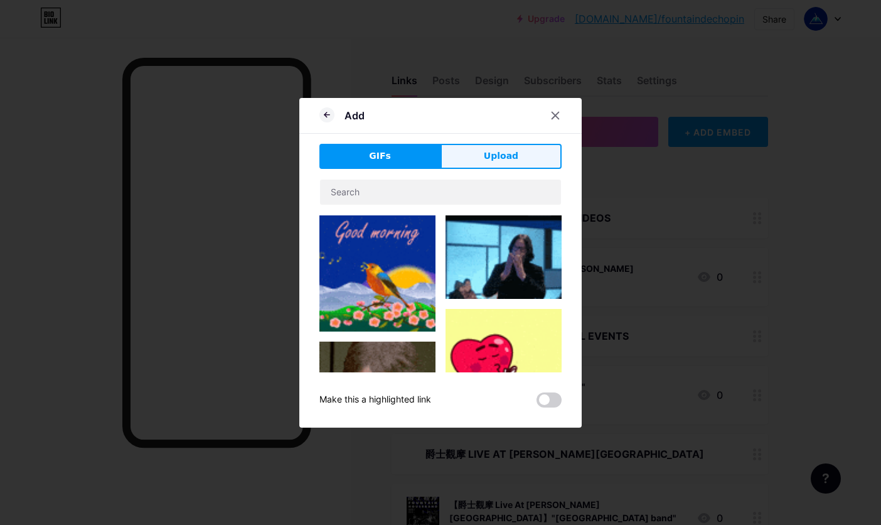
click at [519, 163] on button "Upload" at bounding box center [501, 156] width 121 height 25
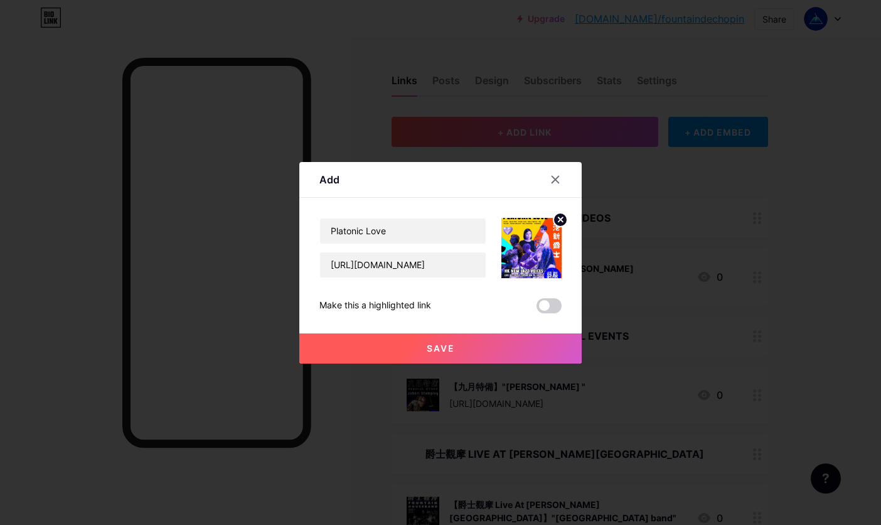
click at [465, 343] on button "Save" at bounding box center [440, 348] width 282 height 30
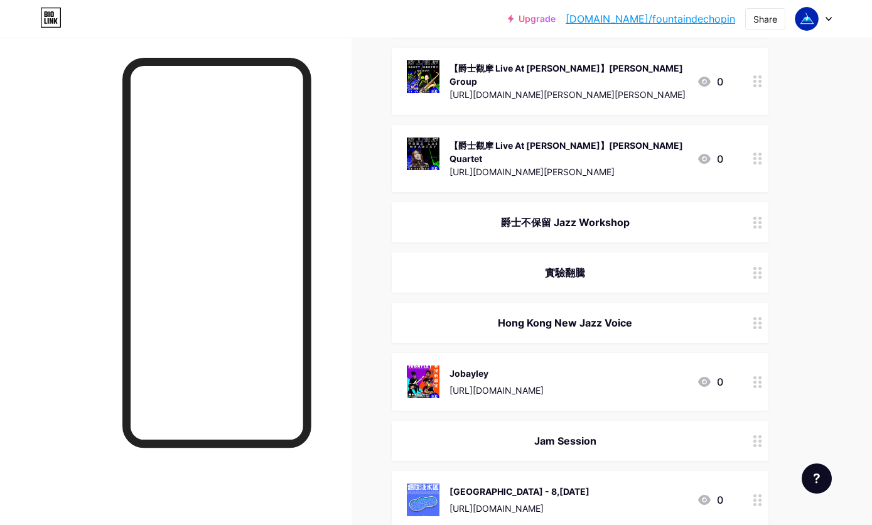
scroll to position [974, 0]
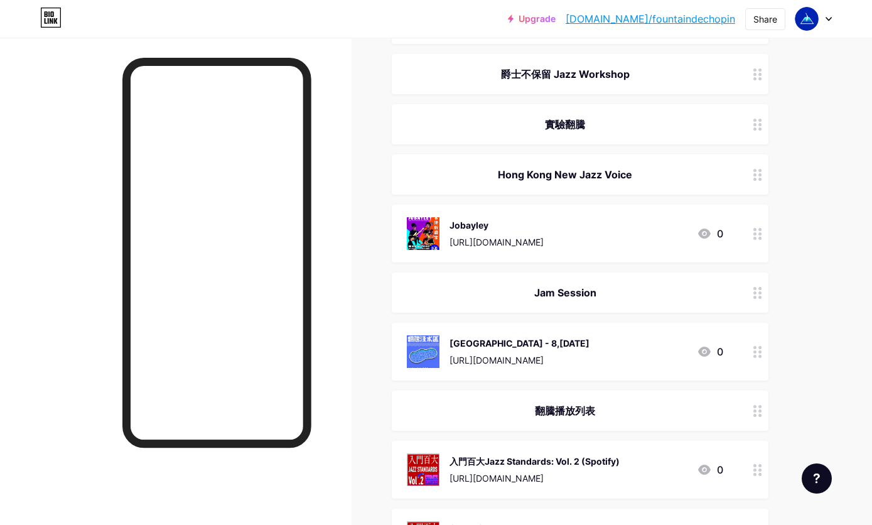
click at [561, 353] on div "[URL][DOMAIN_NAME]" at bounding box center [519, 359] width 140 height 13
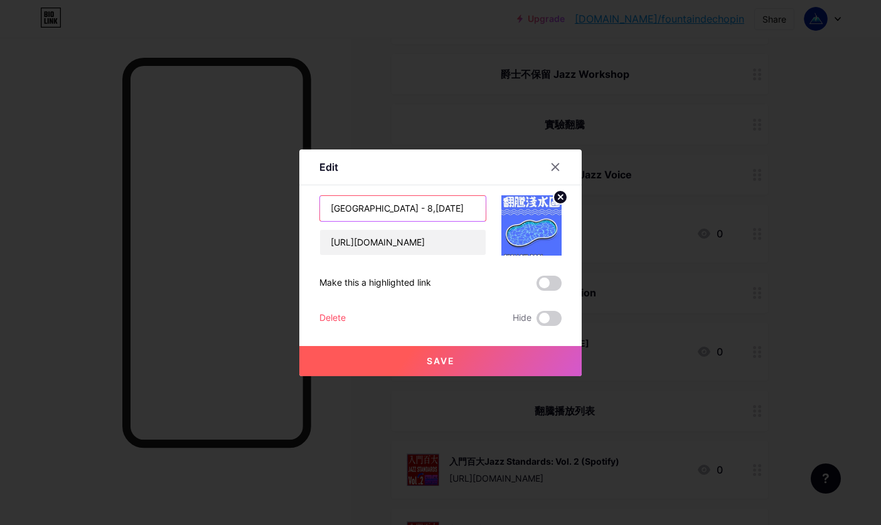
click at [417, 210] on input "[GEOGRAPHIC_DATA] - 8,[DATE]" at bounding box center [403, 208] width 166 height 25
drag, startPoint x: 400, startPoint y: 206, endPoint x: 368, endPoint y: 208, distance: 32.0
click at [368, 208] on input "[GEOGRAPHIC_DATA] - 8,[DATE]" at bounding box center [403, 208] width 166 height 25
type input "淺水區 - [DATE]"
click at [564, 193] on circle at bounding box center [560, 197] width 14 height 14
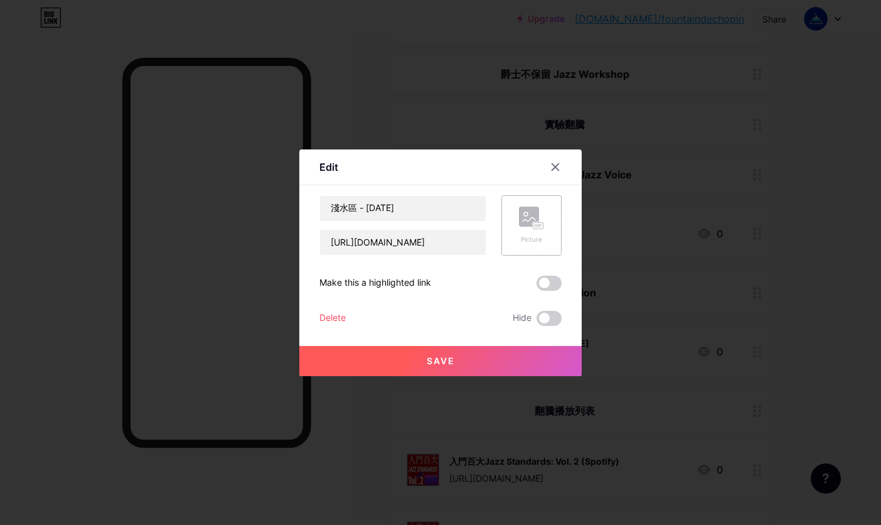
click at [538, 217] on rect at bounding box center [529, 216] width 20 height 20
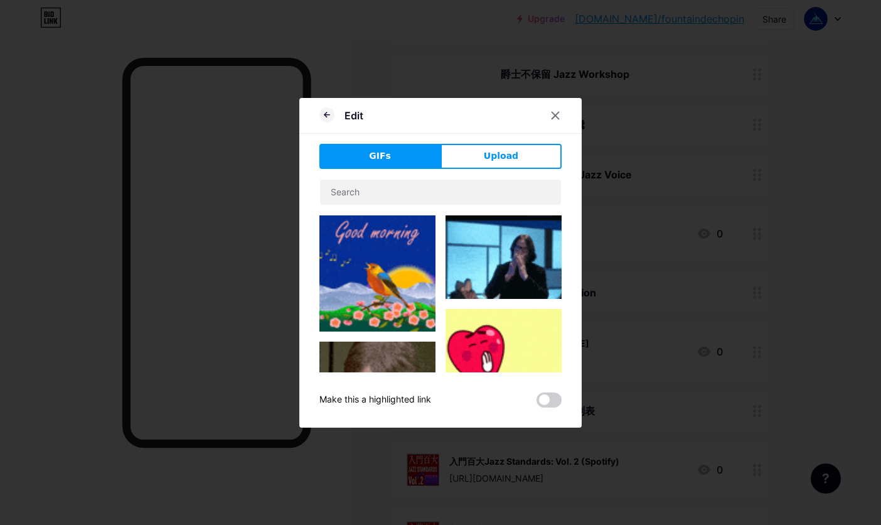
click at [488, 154] on span "Upload" at bounding box center [501, 155] width 35 height 13
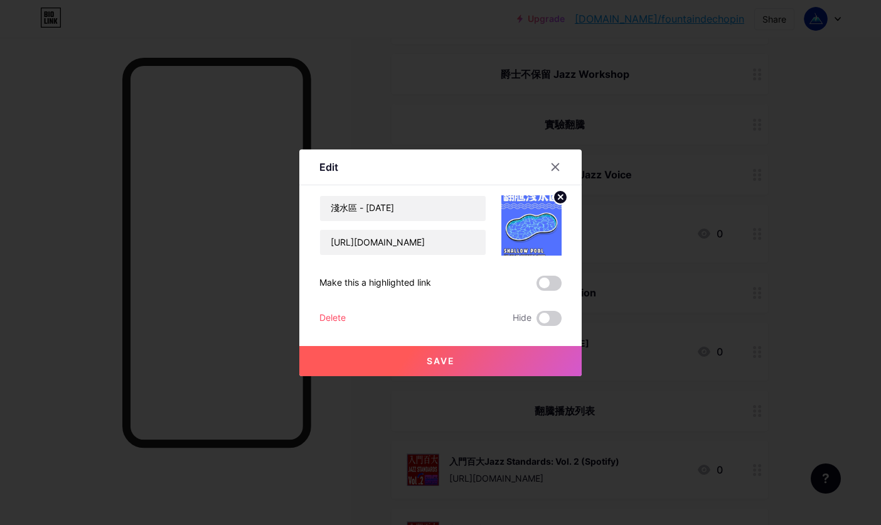
click at [405, 362] on button "Save" at bounding box center [440, 361] width 282 height 30
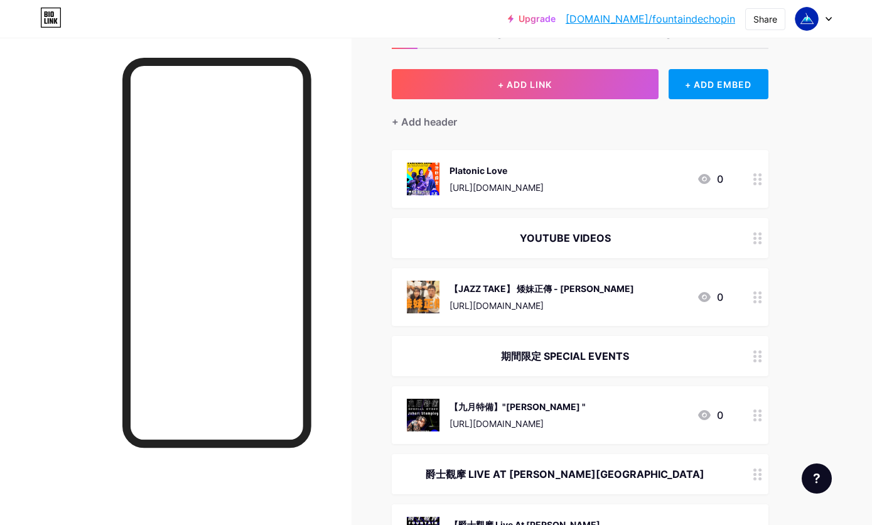
scroll to position [0, 0]
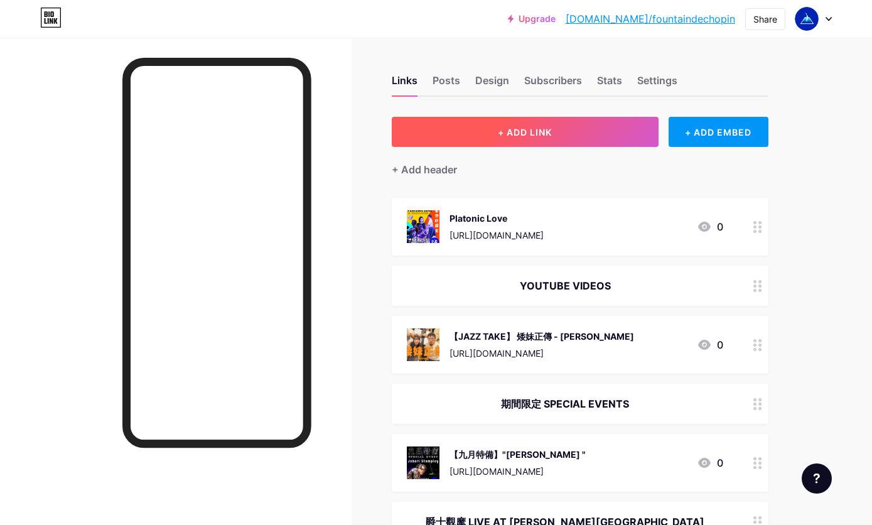
click at [555, 134] on button "+ ADD LINK" at bounding box center [525, 132] width 267 height 30
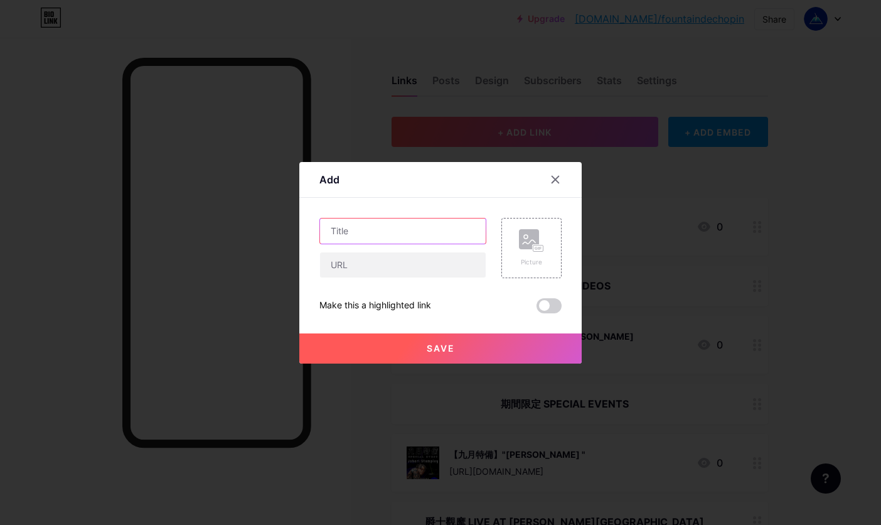
click at [427, 235] on input "text" at bounding box center [403, 230] width 166 height 25
paste input "公海 Jam Session"
type input "公海 [DATE]"
click at [522, 248] on rect at bounding box center [529, 239] width 20 height 20
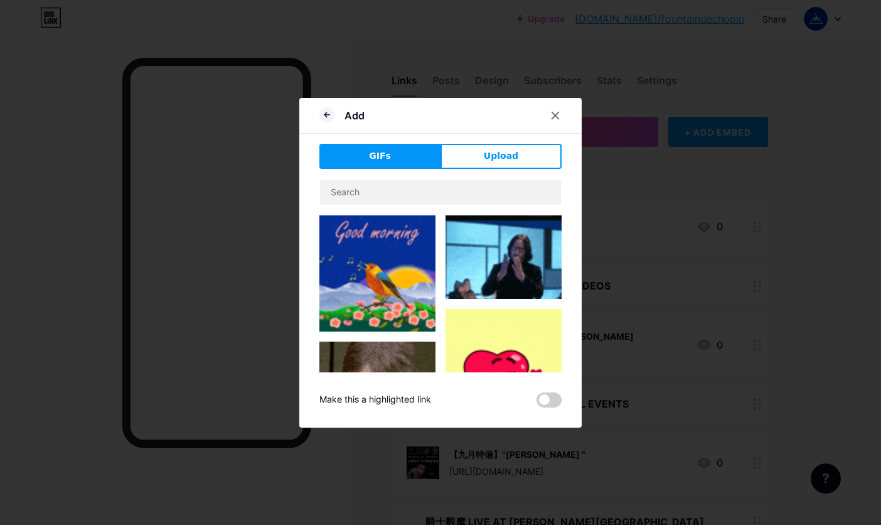
click at [496, 171] on div "GIFs Upload Content YouTube Play YouTube video without leaving your page. ADD V…" at bounding box center [440, 276] width 242 height 264
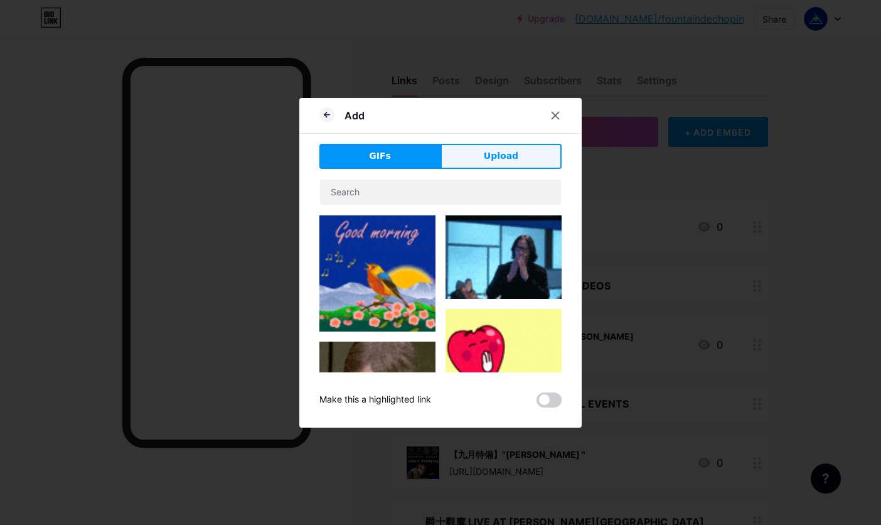
click at [498, 162] on span "Upload" at bounding box center [501, 155] width 35 height 13
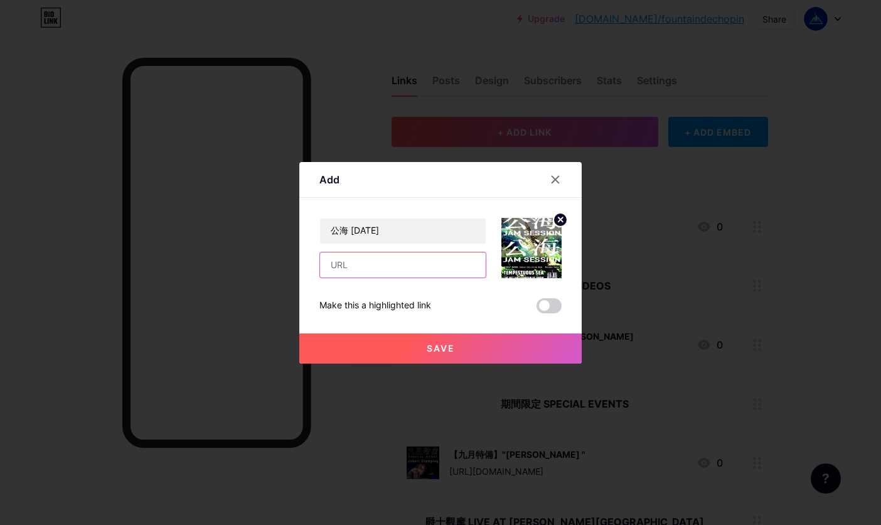
click at [402, 267] on input "text" at bounding box center [403, 264] width 166 height 25
paste input "[URL][DOMAIN_NAME]"
type input "[URL][DOMAIN_NAME]"
click at [442, 343] on span "Save" at bounding box center [441, 348] width 28 height 11
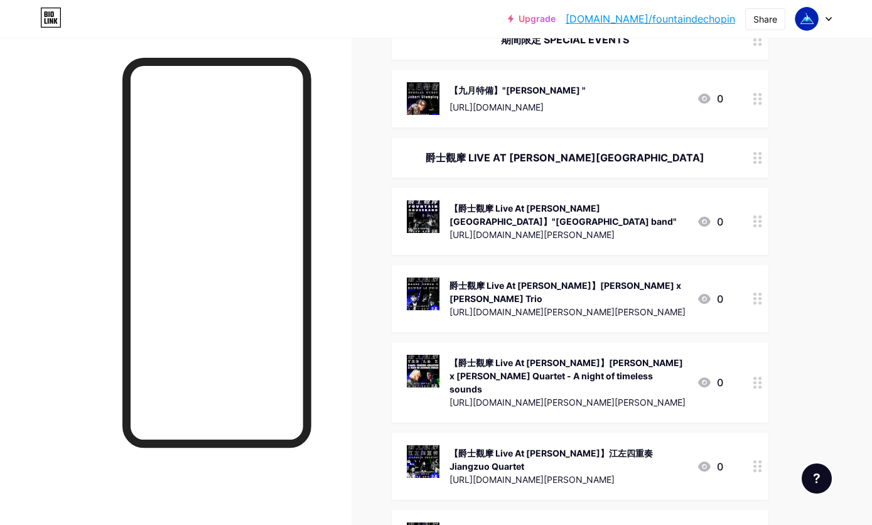
scroll to position [206, 0]
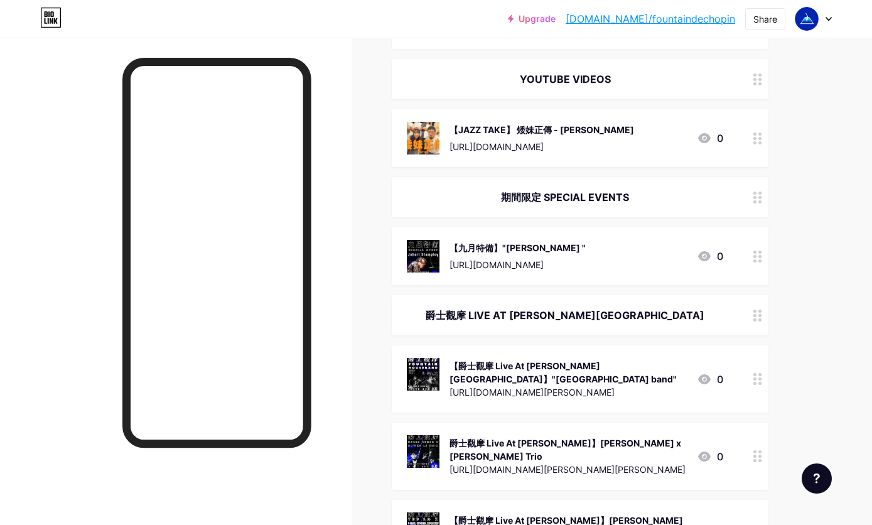
click at [753, 264] on div at bounding box center [757, 256] width 21 height 58
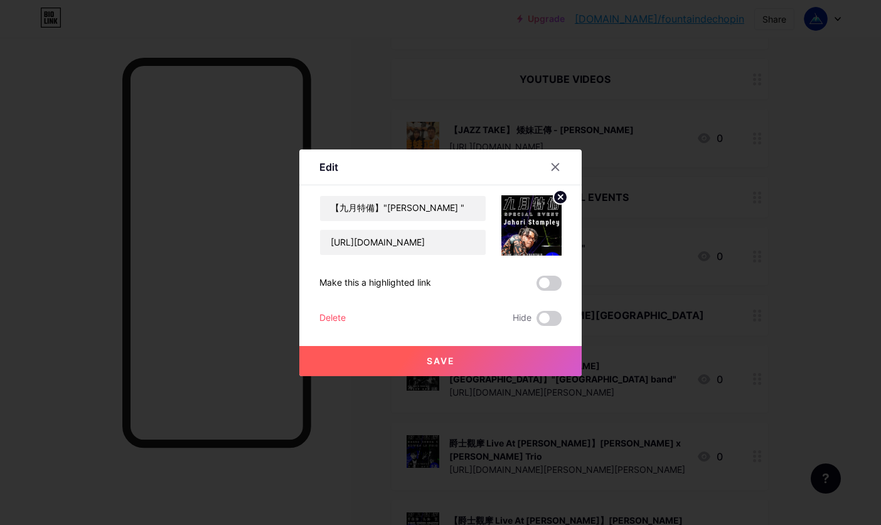
click at [783, 251] on div at bounding box center [440, 262] width 881 height 525
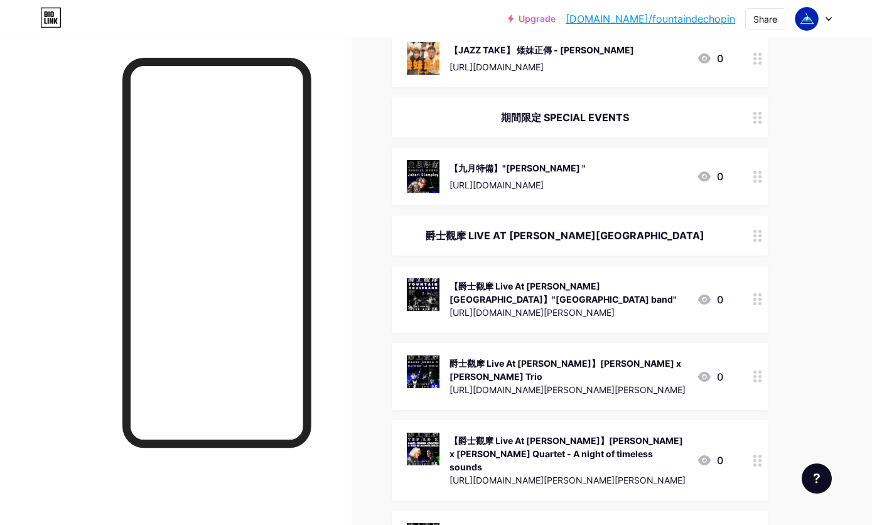
scroll to position [0, 0]
